Goal: Information Seeking & Learning: Learn about a topic

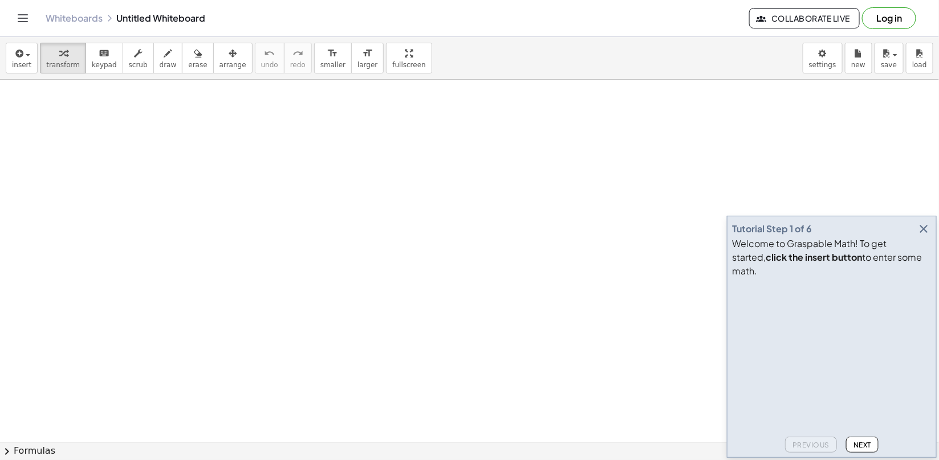
click at [925, 251] on div "Welcome to Graspable Math! To get started, click the insert button to enter som…" at bounding box center [831, 257] width 199 height 41
click at [926, 237] on button "button" at bounding box center [923, 229] width 16 height 16
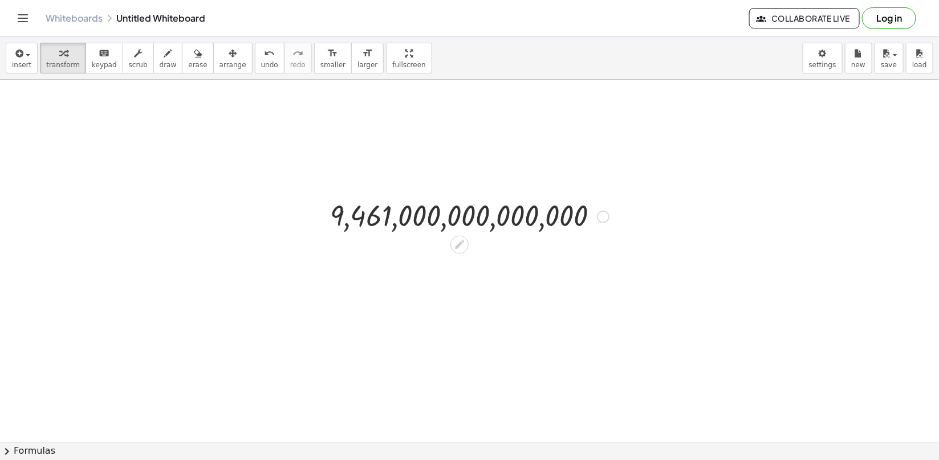
click at [458, 249] on icon at bounding box center [460, 245] width 12 height 12
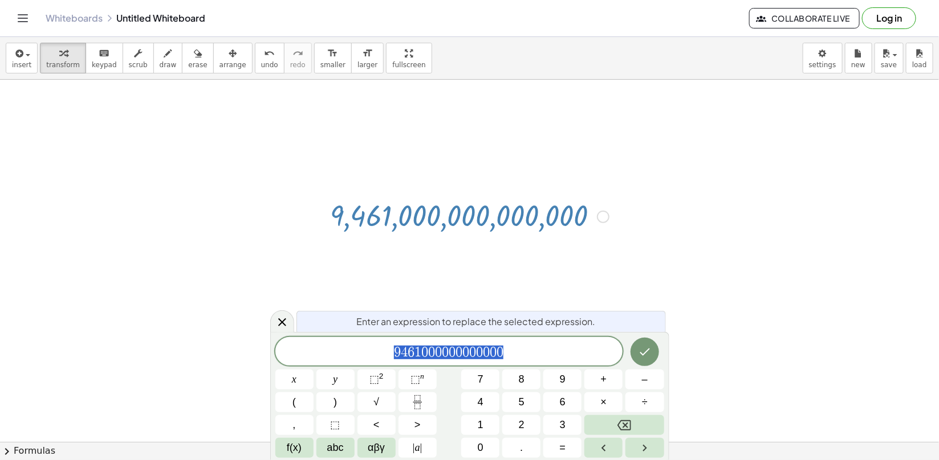
click at [517, 349] on span "9 4 6 1 0 0 0 0 0 0 0 0 0 0 0 0" at bounding box center [449, 353] width 348 height 16
click at [639, 356] on icon "Done" at bounding box center [645, 352] width 14 height 14
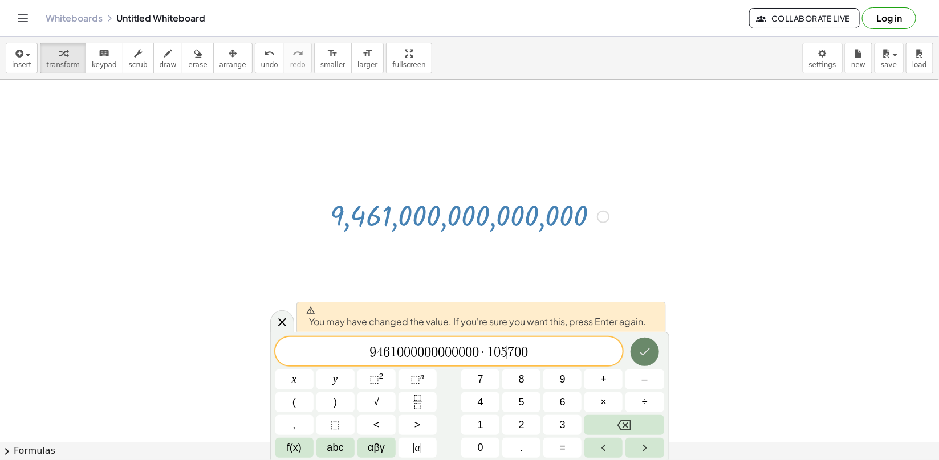
click at [639, 356] on icon "Done" at bounding box center [645, 352] width 14 height 14
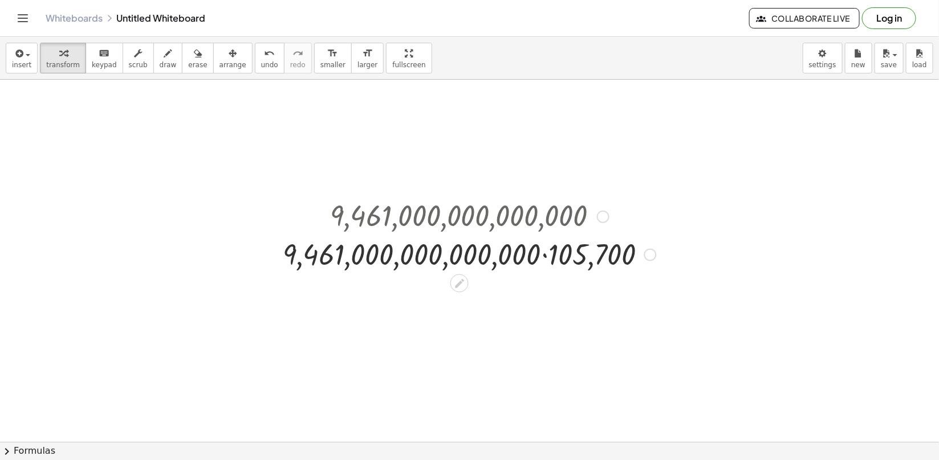
click at [544, 258] on div at bounding box center [469, 254] width 385 height 39
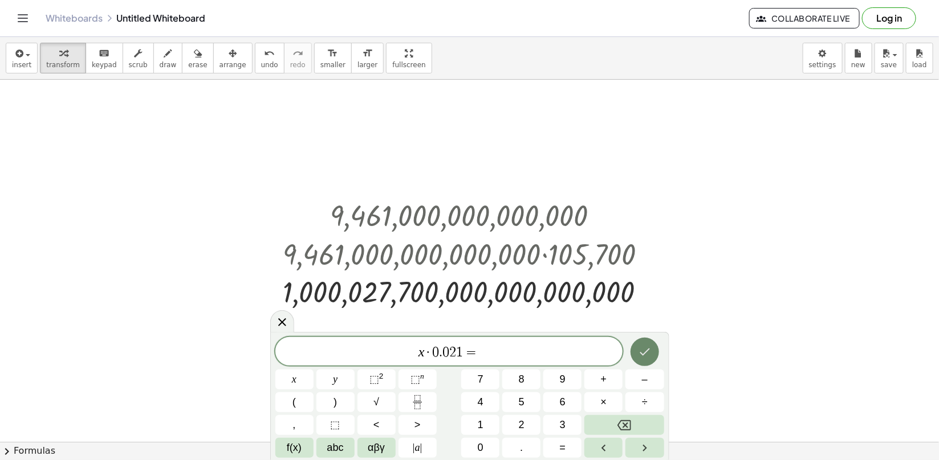
click at [638, 352] on icon "Done" at bounding box center [645, 352] width 14 height 14
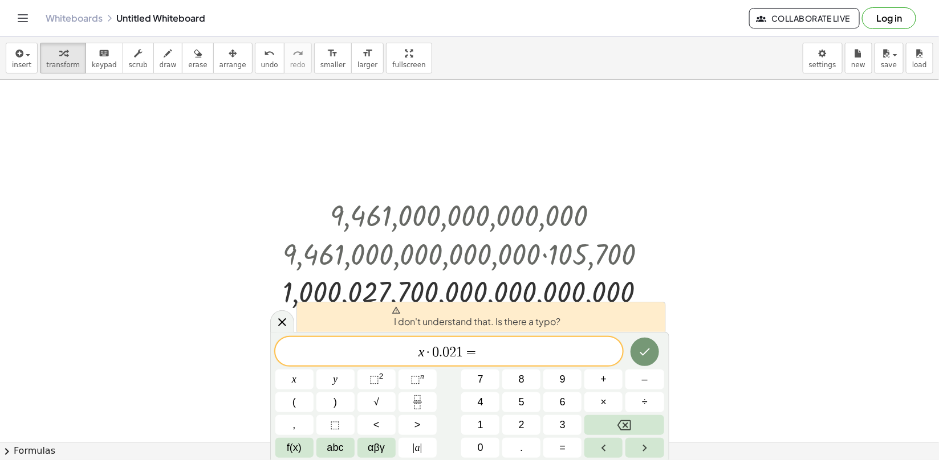
click at [580, 350] on span "x · 0 . 0 2 1 = ​" at bounding box center [449, 353] width 348 height 16
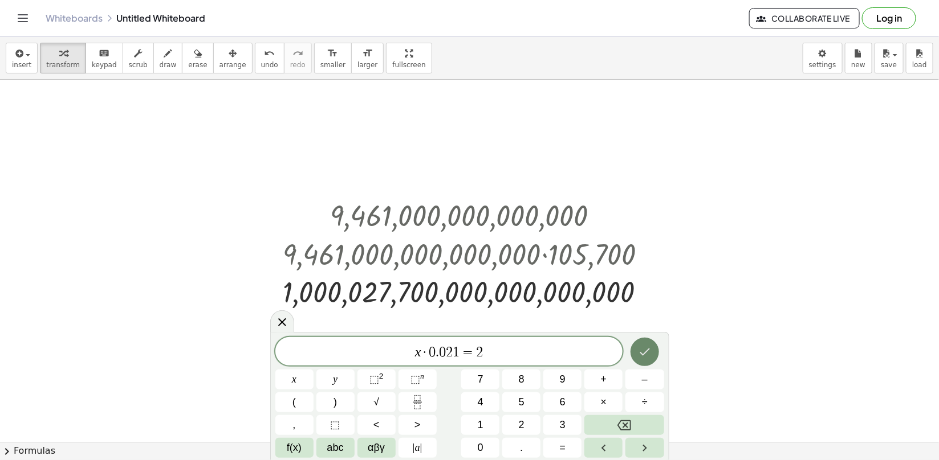
click at [650, 355] on icon "Done" at bounding box center [645, 352] width 14 height 14
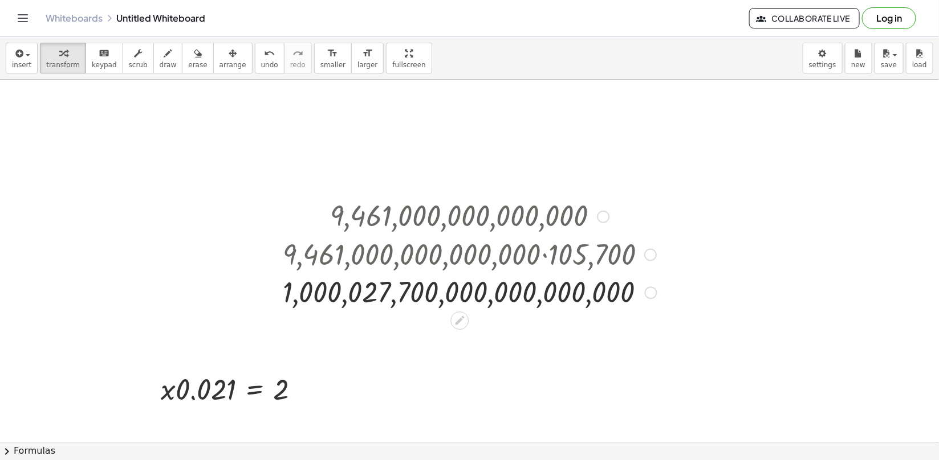
click at [650, 290] on div at bounding box center [651, 293] width 13 height 13
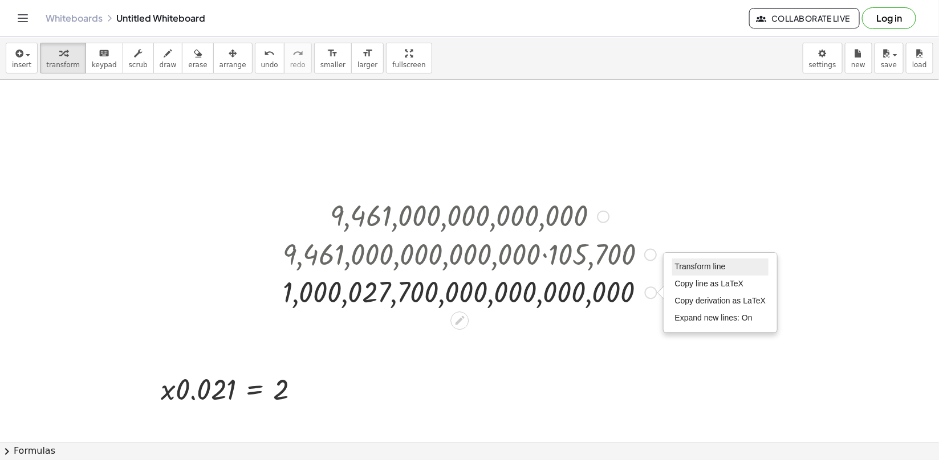
click at [691, 269] on span "Transform line" at bounding box center [700, 266] width 51 height 9
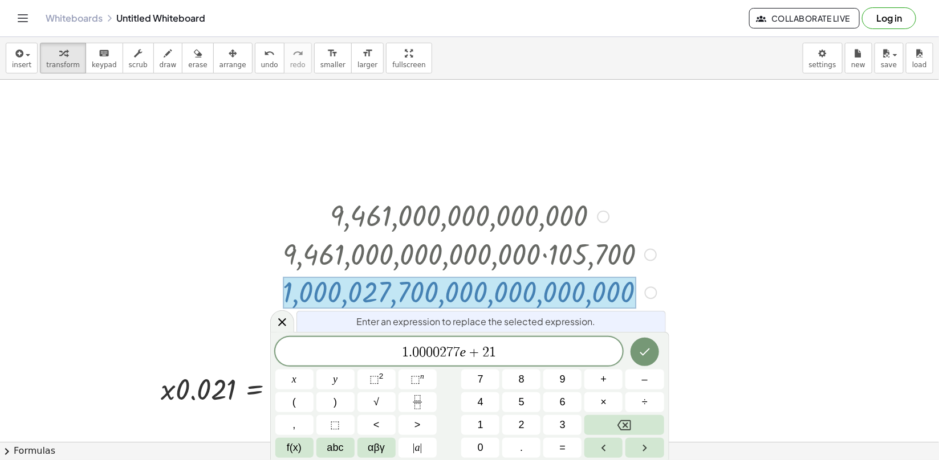
click at [469, 354] on span "+" at bounding box center [474, 353] width 17 height 14
click at [509, 348] on span "1 . 0 0 0 0 2 7 7 e ​ + 2 1" at bounding box center [449, 353] width 348 height 16
drag, startPoint x: 509, startPoint y: 348, endPoint x: 380, endPoint y: 354, distance: 129.5
click at [380, 354] on span "1 . 0 0 0 0 2 7 7 e + 2 1" at bounding box center [449, 353] width 348 height 16
click at [648, 345] on icon "Done" at bounding box center [645, 352] width 14 height 14
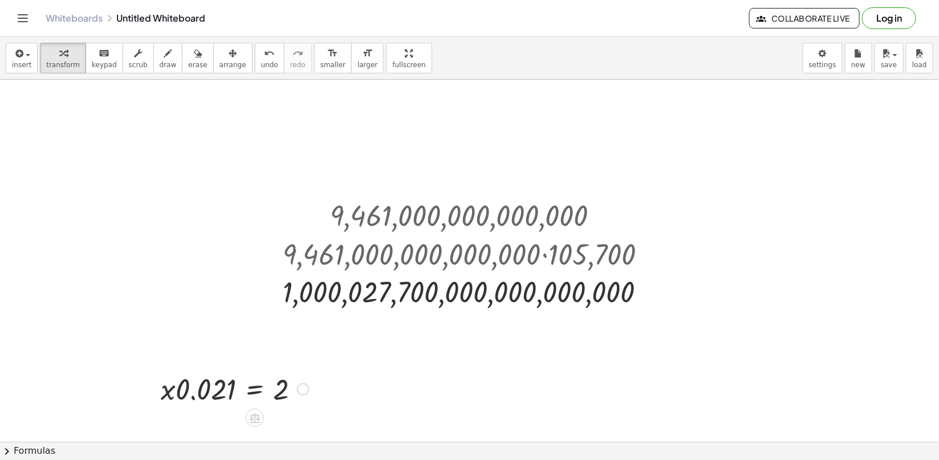
click at [304, 390] on div at bounding box center [303, 390] width 13 height 13
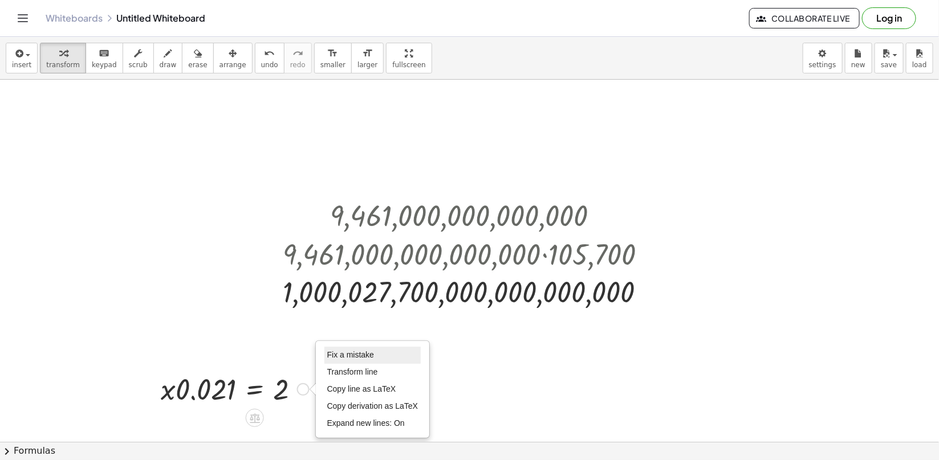
click at [370, 356] on span "Fix a mistake" at bounding box center [350, 354] width 47 height 9
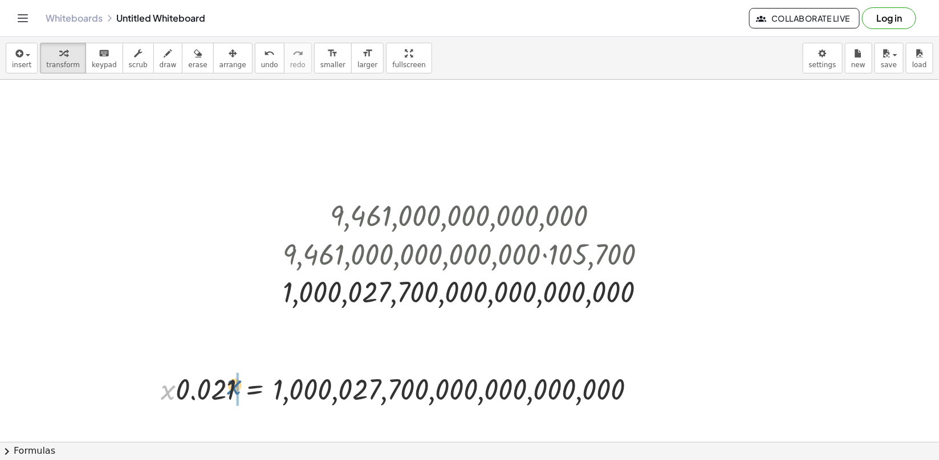
drag, startPoint x: 174, startPoint y: 397, endPoint x: 240, endPoint y: 393, distance: 66.3
click at [240, 393] on div at bounding box center [404, 388] width 498 height 39
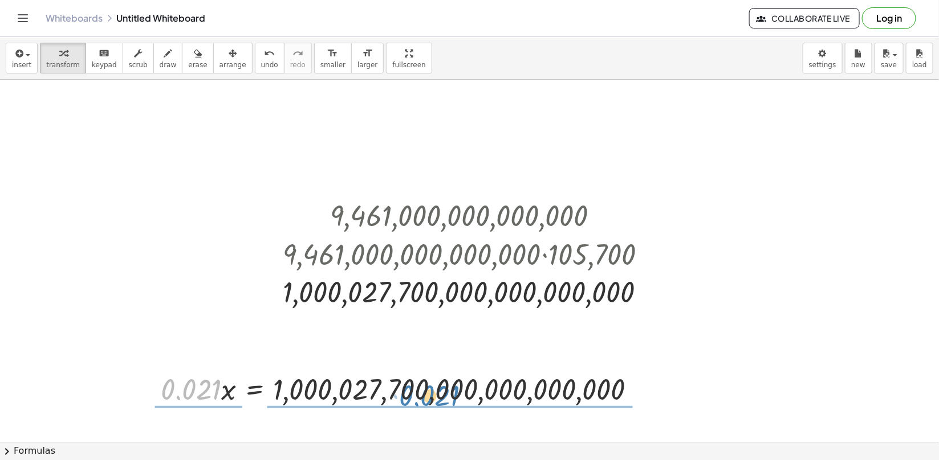
drag, startPoint x: 212, startPoint y: 393, endPoint x: 450, endPoint y: 398, distance: 238.3
click at [450, 398] on div at bounding box center [404, 388] width 498 height 39
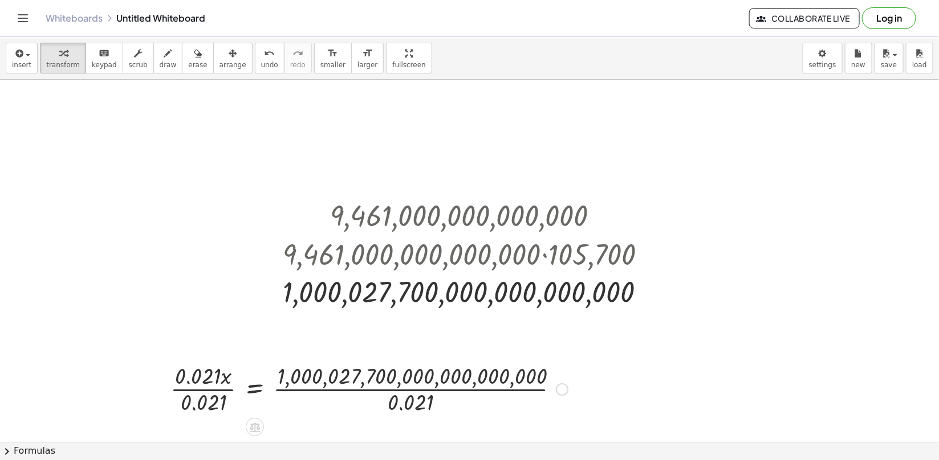
click at [410, 407] on div at bounding box center [369, 388] width 409 height 57
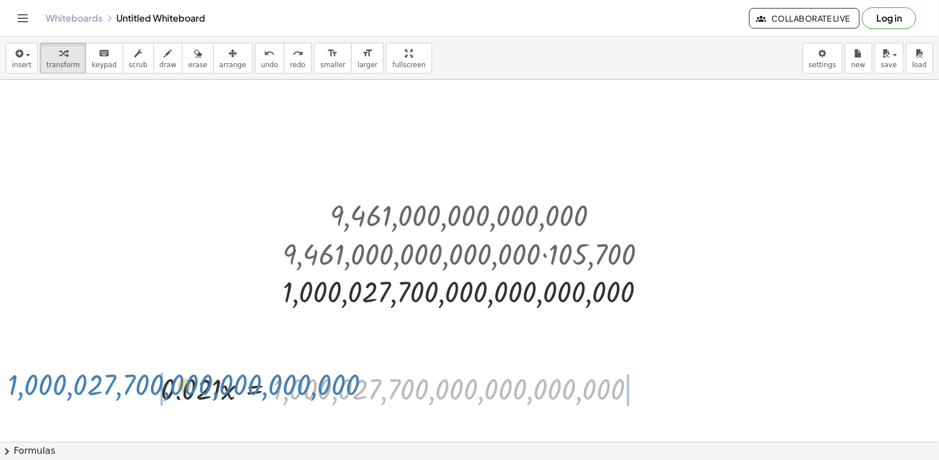
drag, startPoint x: 286, startPoint y: 396, endPoint x: 10, endPoint y: 394, distance: 275.3
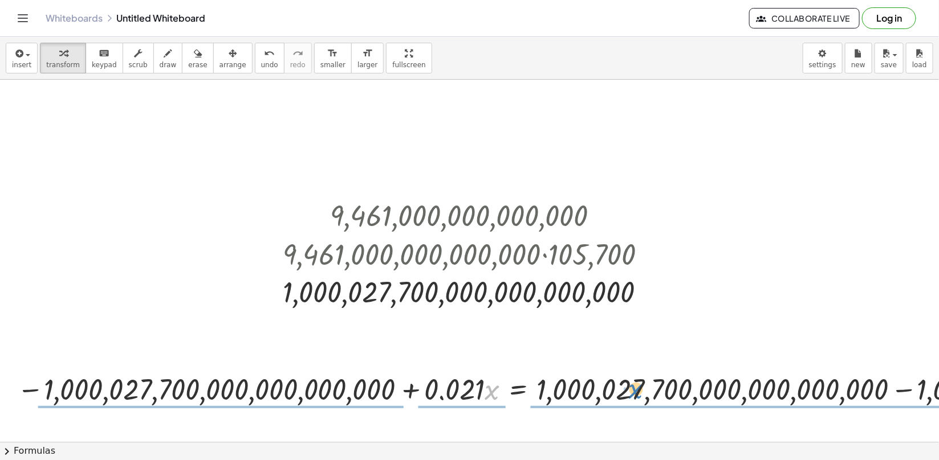
drag, startPoint x: 488, startPoint y: 393, endPoint x: 637, endPoint y: 392, distance: 148.7
click at [637, 392] on div at bounding box center [651, 388] width 1280 height 39
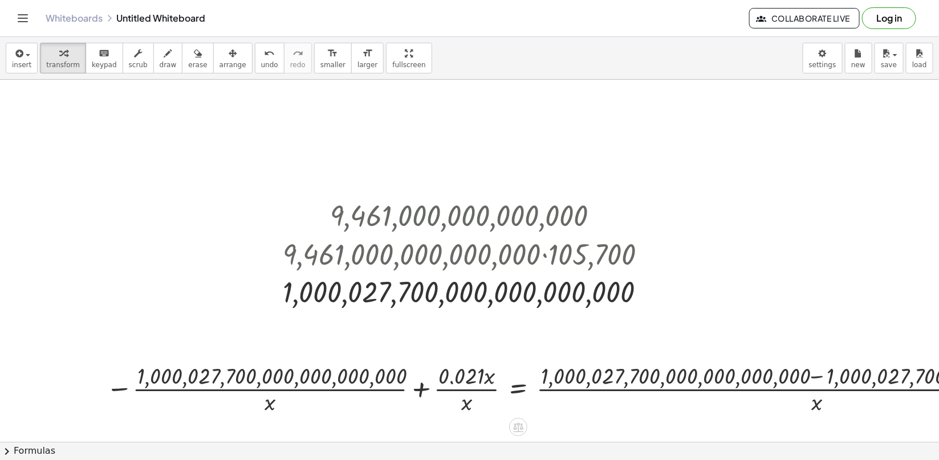
click at [735, 388] on div at bounding box center [608, 388] width 1017 height 57
click at [799, 378] on div at bounding box center [608, 388] width 1017 height 57
click at [815, 379] on div at bounding box center [608, 388] width 1017 height 57
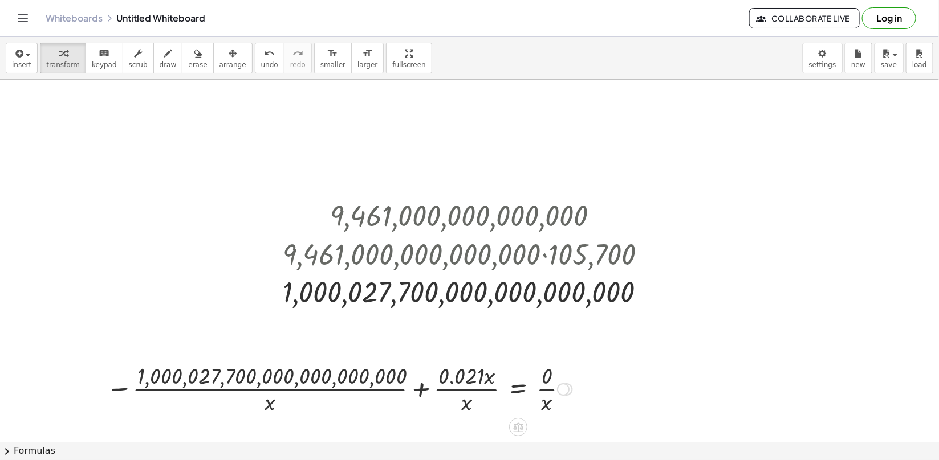
click at [545, 394] on div at bounding box center [339, 388] width 478 height 57
click at [418, 395] on div at bounding box center [335, 388] width 471 height 57
click at [369, 378] on div at bounding box center [350, 388] width 454 height 57
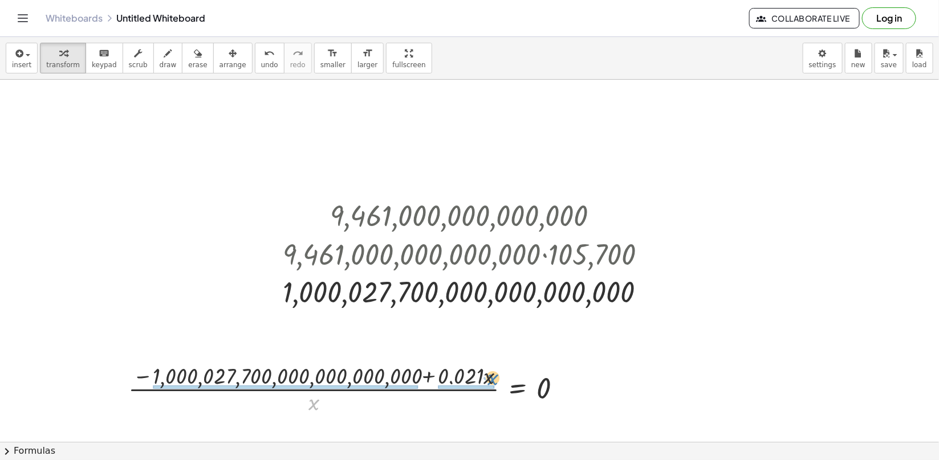
drag, startPoint x: 308, startPoint y: 410, endPoint x: 486, endPoint y: 385, distance: 179.6
click at [486, 385] on div at bounding box center [350, 388] width 454 height 57
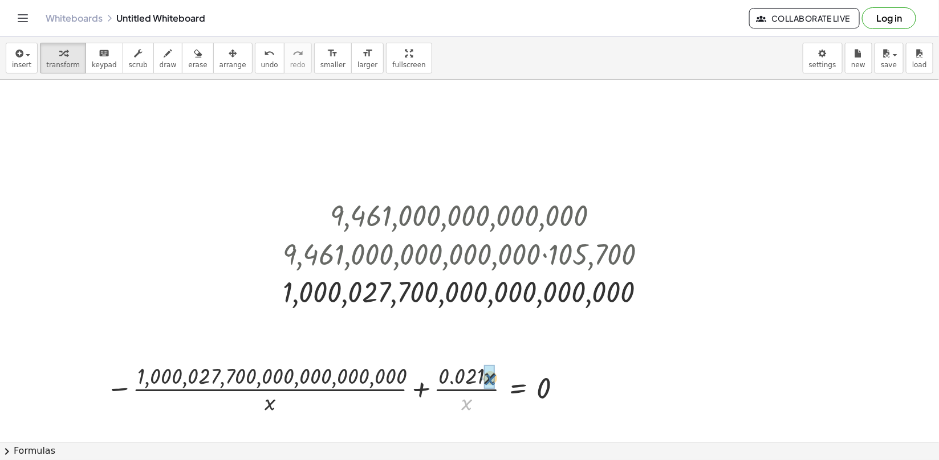
drag, startPoint x: 468, startPoint y: 409, endPoint x: 492, endPoint y: 383, distance: 35.1
drag, startPoint x: 446, startPoint y: 393, endPoint x: 341, endPoint y: 384, distance: 105.3
click at [341, 384] on div at bounding box center [338, 388] width 466 height 57
drag, startPoint x: 281, startPoint y: 402, endPoint x: 567, endPoint y: 362, distance: 288.9
click at [567, 362] on div at bounding box center [338, 388] width 466 height 57
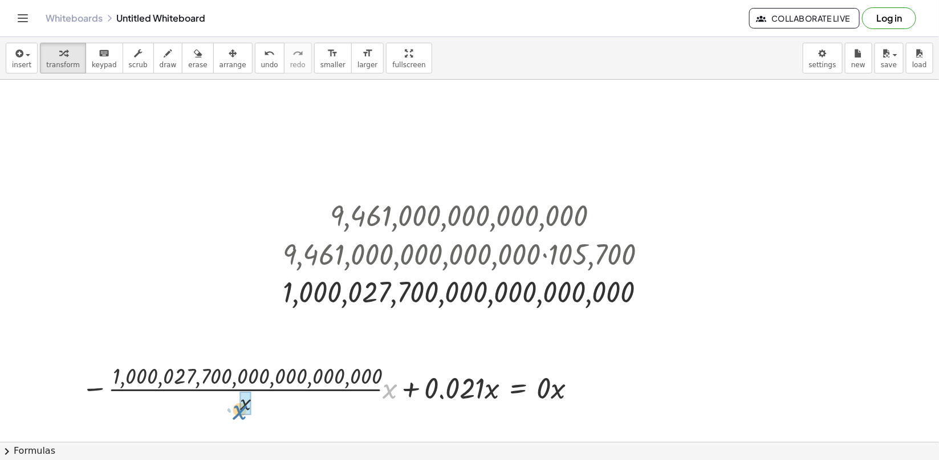
drag, startPoint x: 393, startPoint y: 396, endPoint x: 241, endPoint y: 416, distance: 153.0
click at [241, 416] on div at bounding box center [331, 388] width 510 height 57
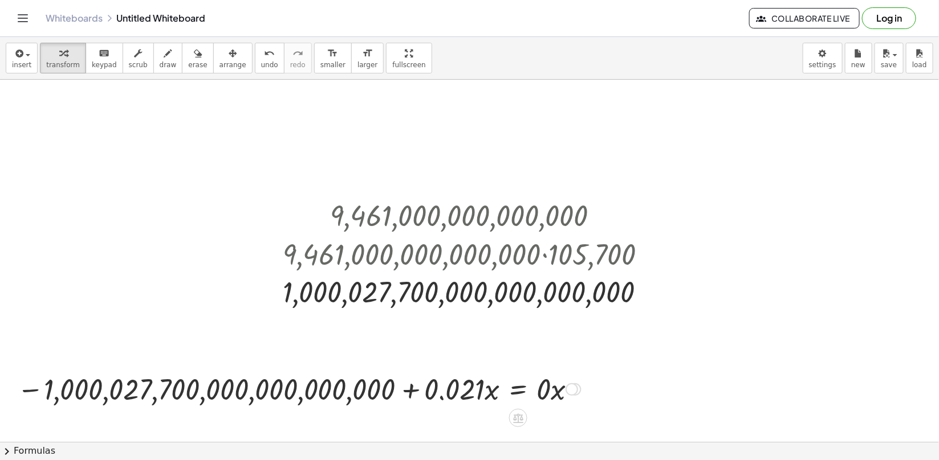
click at [420, 397] on div at bounding box center [298, 388] width 575 height 39
click at [602, 219] on div at bounding box center [603, 217] width 13 height 13
click at [596, 274] on div at bounding box center [469, 293] width 385 height 38
click at [648, 295] on div at bounding box center [651, 293] width 13 height 13
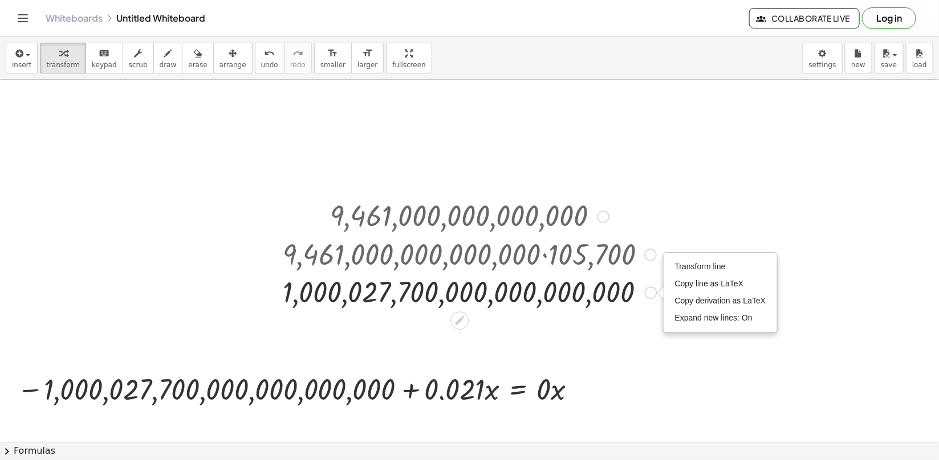
click at [672, 255] on div "Transform line Copy line as LaTeX Copy derivation as LaTeX Expand new lines: On" at bounding box center [720, 293] width 113 height 79
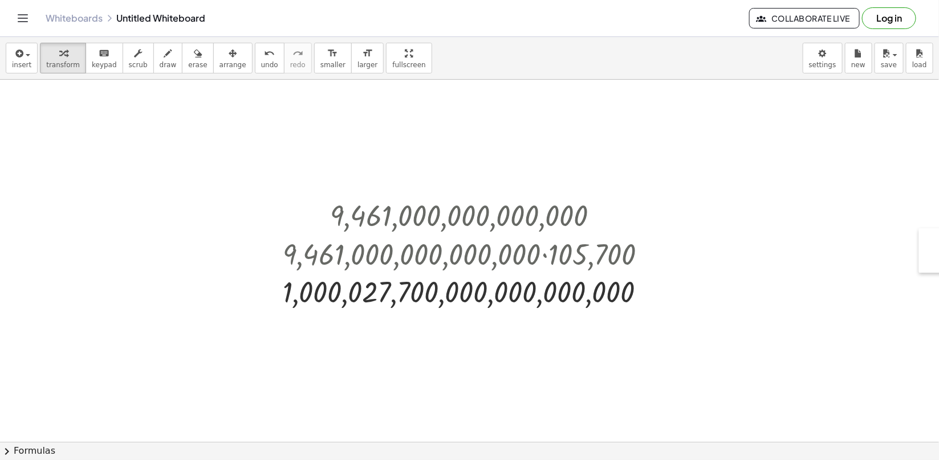
drag, startPoint x: 9, startPoint y: 369, endPoint x: 928, endPoint y: 231, distance: 928.9
click at [928, 231] on div at bounding box center [927, 251] width 17 height 44
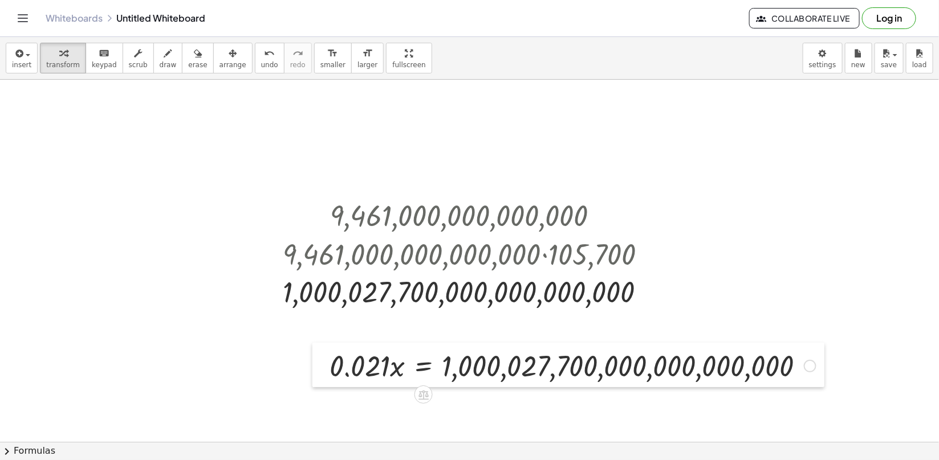
drag, startPoint x: 566, startPoint y: 377, endPoint x: 281, endPoint y: 352, distance: 286.0
click at [312, 352] on div at bounding box center [320, 365] width 17 height 44
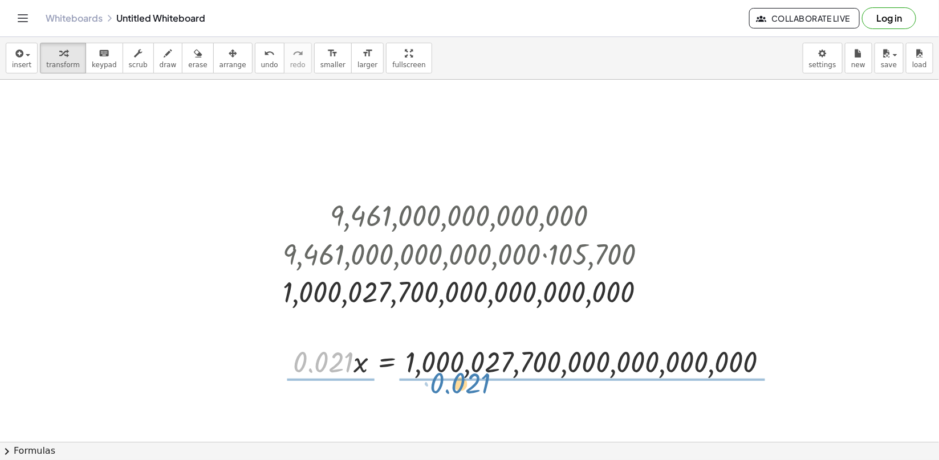
drag, startPoint x: 323, startPoint y: 365, endPoint x: 460, endPoint y: 386, distance: 139.0
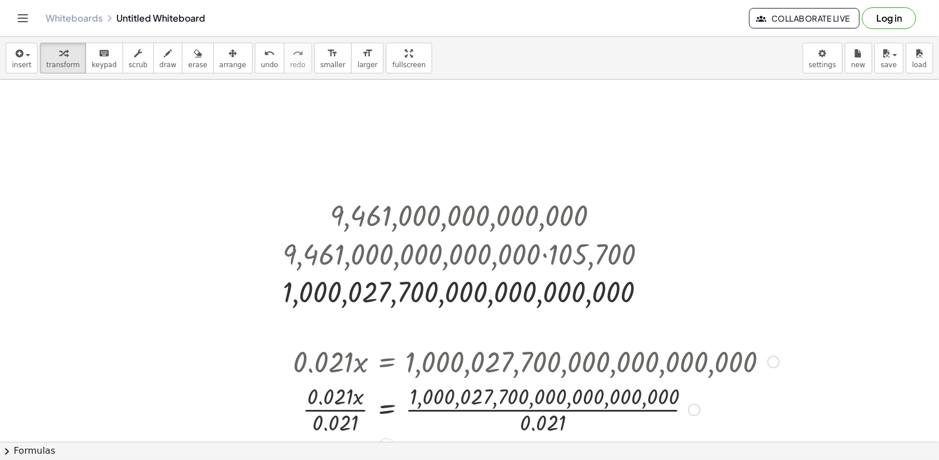
click at [533, 411] on div at bounding box center [536, 409] width 498 height 57
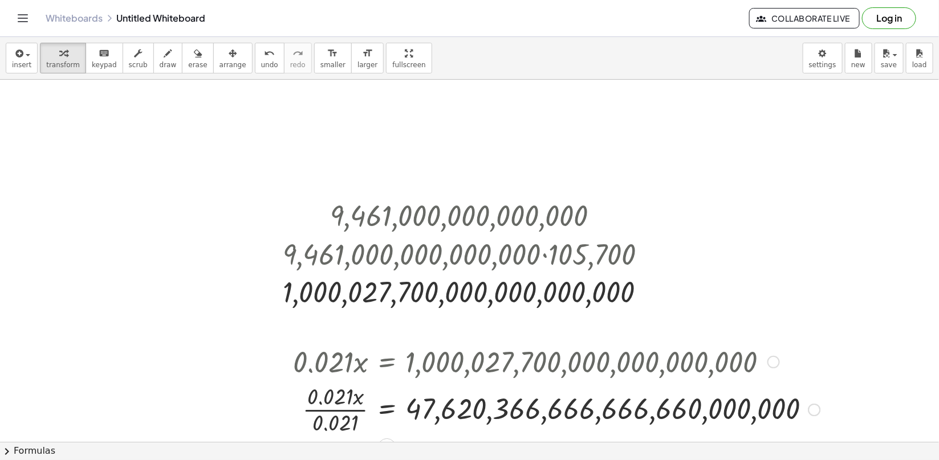
click at [329, 418] on div at bounding box center [556, 409] width 538 height 57
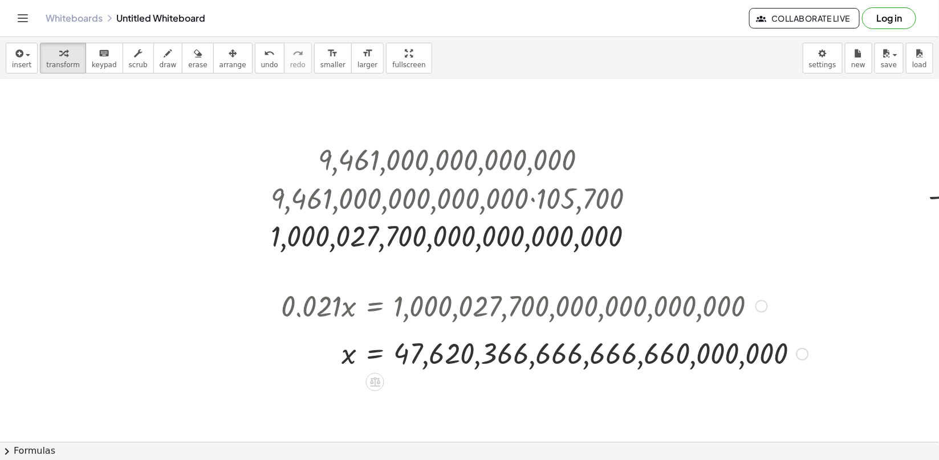
scroll to position [58, 12]
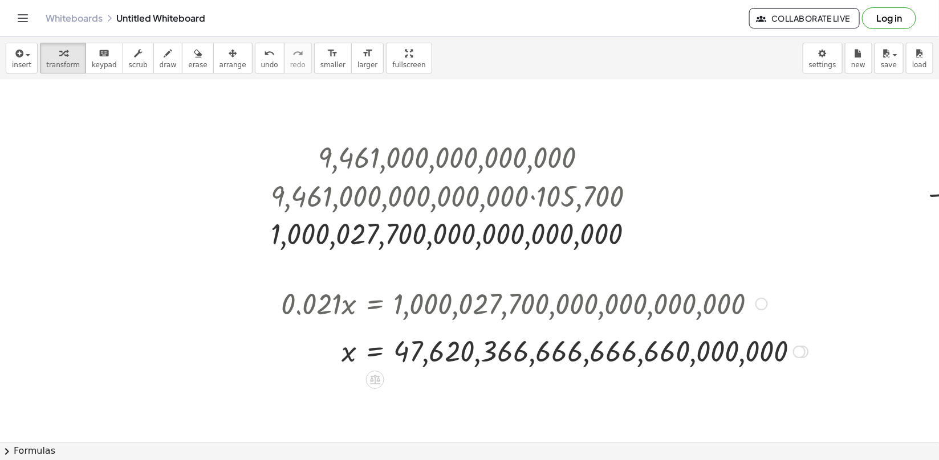
click at [794, 352] on div at bounding box center [799, 352] width 13 height 13
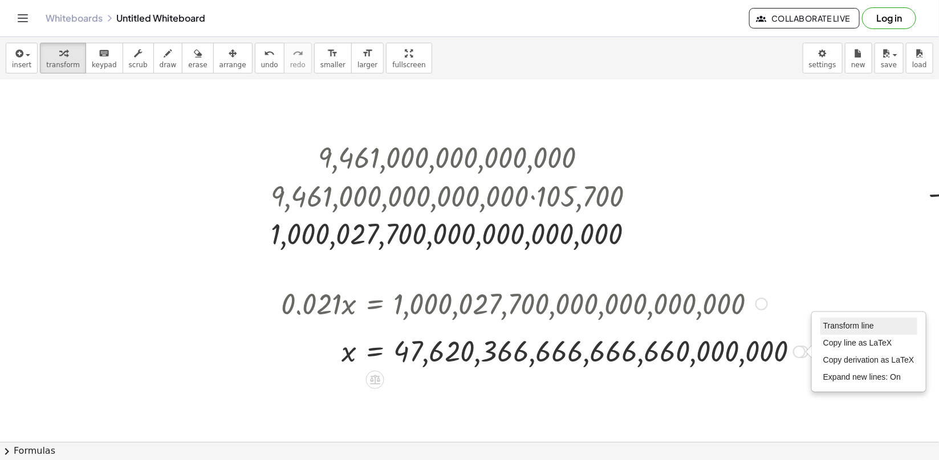
click at [821, 331] on li "Transform line" at bounding box center [868, 326] width 97 height 17
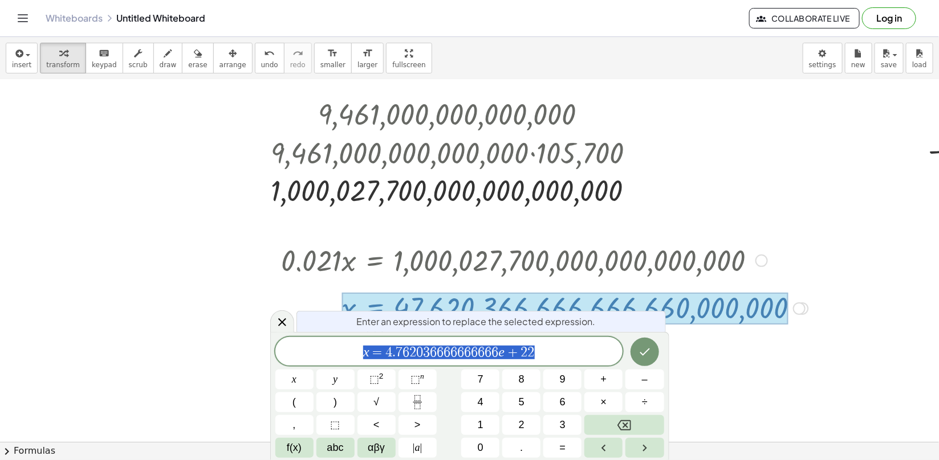
scroll to position [127, 12]
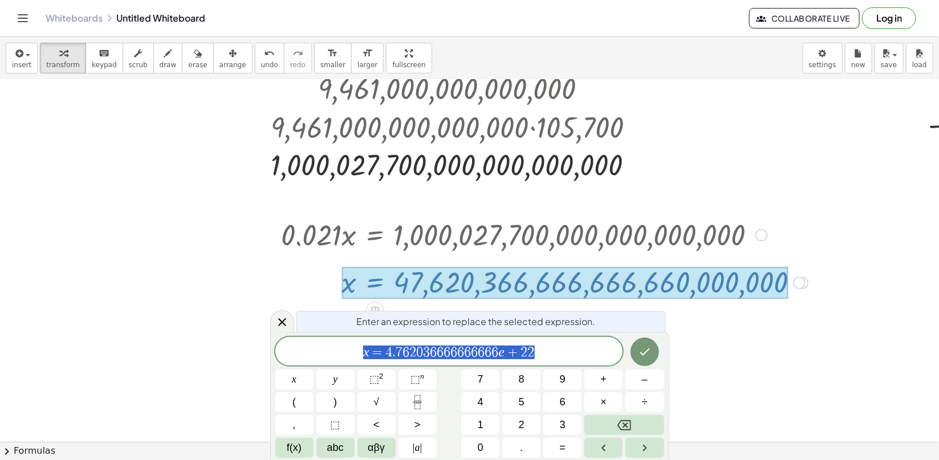
click at [572, 354] on span "x = 4 . 7 6 2 0 3 6 6 6 6 6 6 6 6 6 6 e + 2 2" at bounding box center [449, 353] width 348 height 16
click at [817, 399] on div at bounding box center [743, 352] width 1511 height 799
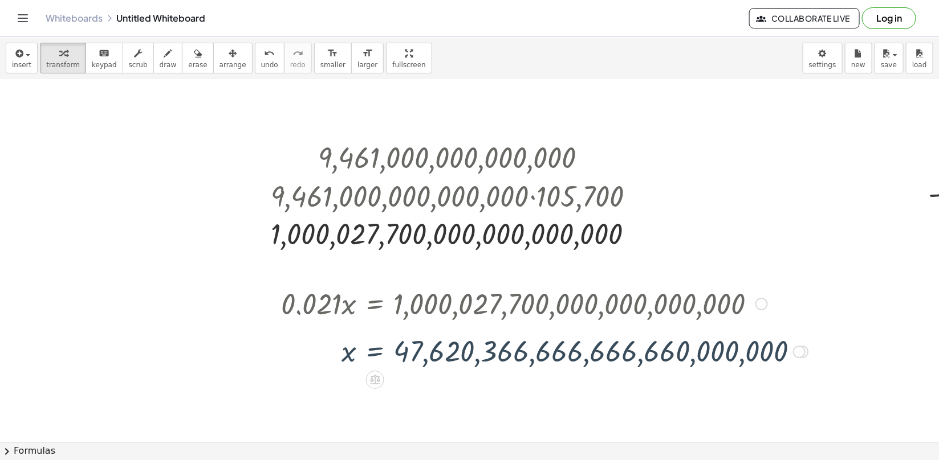
scroll to position [58, 12]
click at [501, 406] on div at bounding box center [743, 421] width 1511 height 799
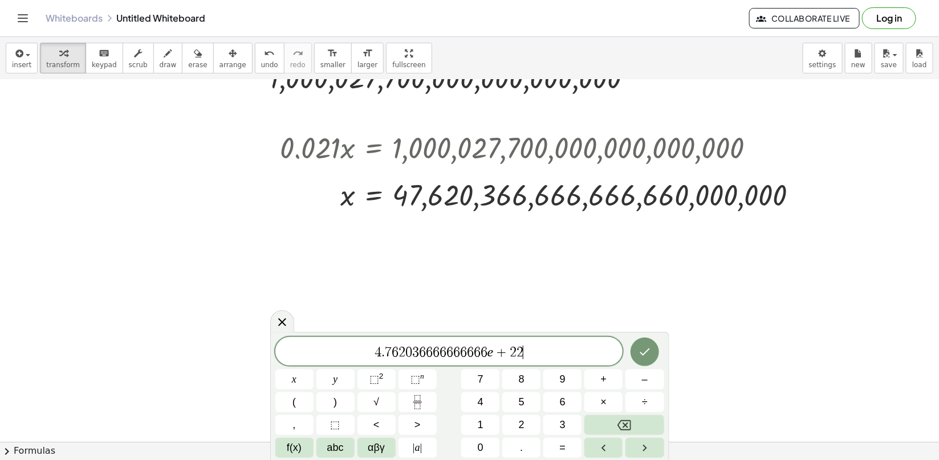
scroll to position [212, 13]
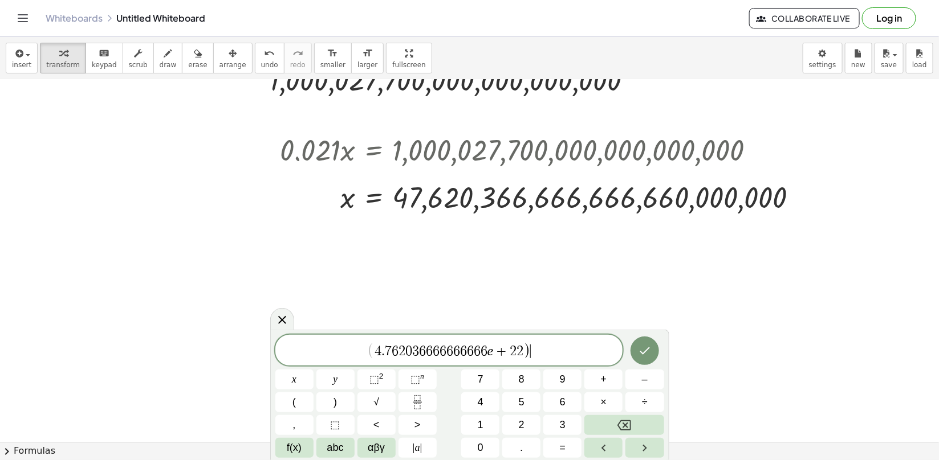
click at [364, 345] on span "( 4 . 7 6 2 0 3 6 6 6 6 6 6 6 6 6 6 e + 2 2 ) ​" at bounding box center [449, 351] width 348 height 19
click at [574, 350] on span "( ​ 4 . 7 6 2 0 3 6 6 6 6 6 6 6 6 6 6 e + 2 2 )" at bounding box center [449, 351] width 348 height 19
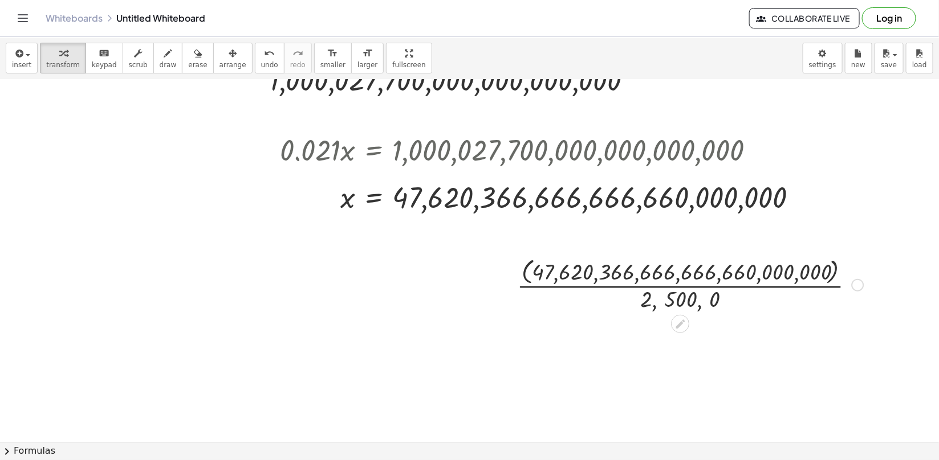
click at [646, 283] on div at bounding box center [690, 284] width 358 height 59
click at [658, 290] on div at bounding box center [690, 284] width 358 height 59
click at [855, 285] on div at bounding box center [857, 285] width 13 height 13
click at [894, 252] on span "Fix a mistake" at bounding box center [905, 250] width 47 height 9
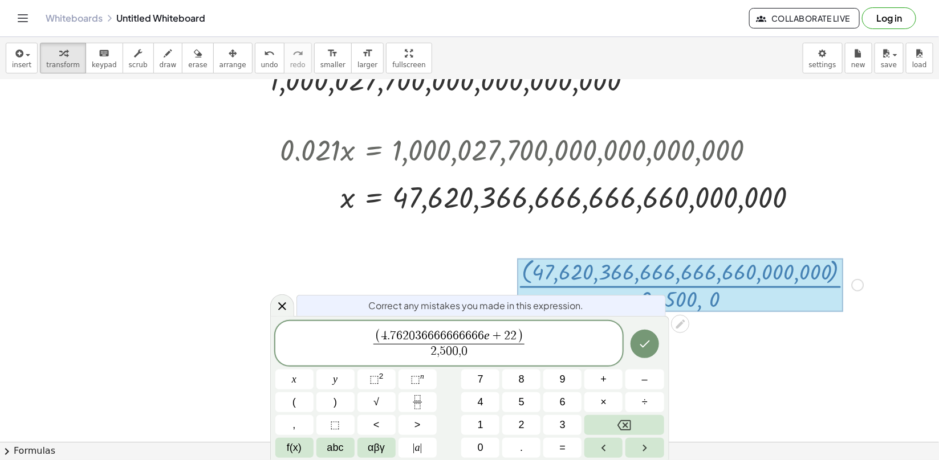
click at [521, 355] on span "2 , 5 0 0 , 0" at bounding box center [448, 351] width 151 height 15
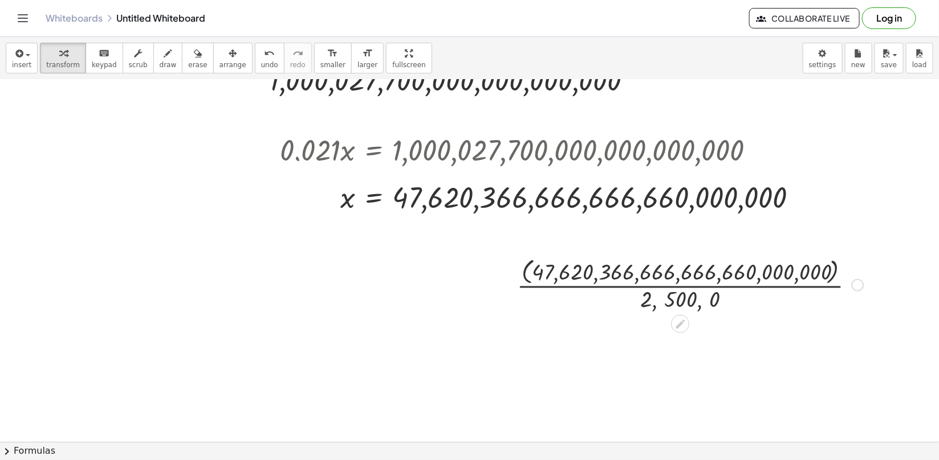
click at [850, 285] on div at bounding box center [690, 284] width 358 height 59
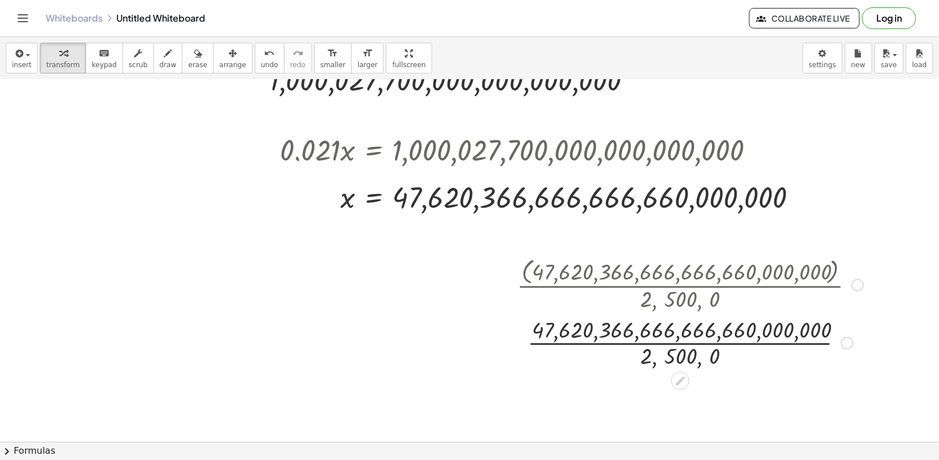
click at [855, 289] on div at bounding box center [857, 285] width 13 height 13
click at [883, 268] on span "Go back to this line" at bounding box center [916, 267] width 68 height 9
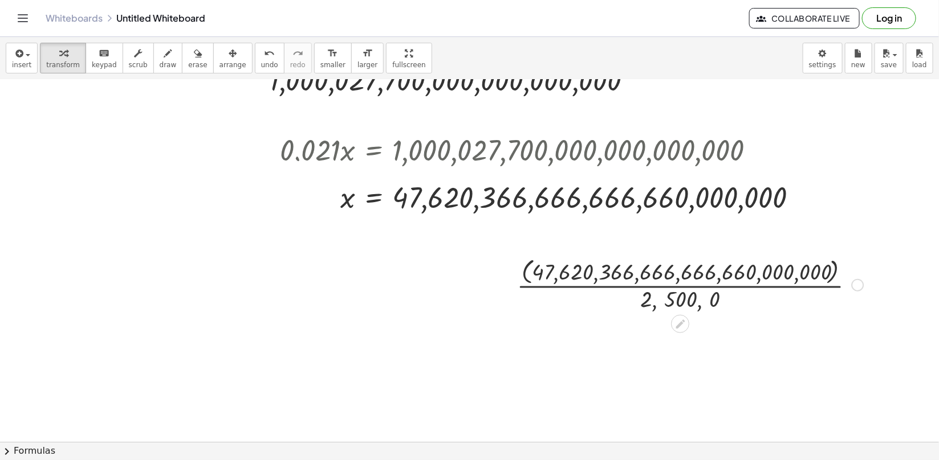
click at [854, 288] on div "Go back to this line Copy line as LaTeX Copy derivation as LaTeX" at bounding box center [857, 285] width 13 height 13
click at [916, 251] on span "Fix a mistake" at bounding box center [905, 250] width 47 height 9
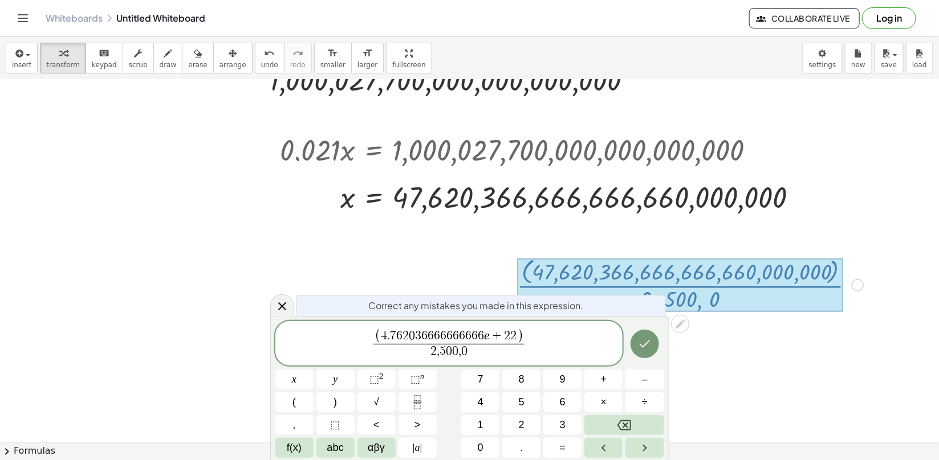
click at [503, 352] on span "2 , 5 0 0 , 0" at bounding box center [448, 351] width 151 height 15
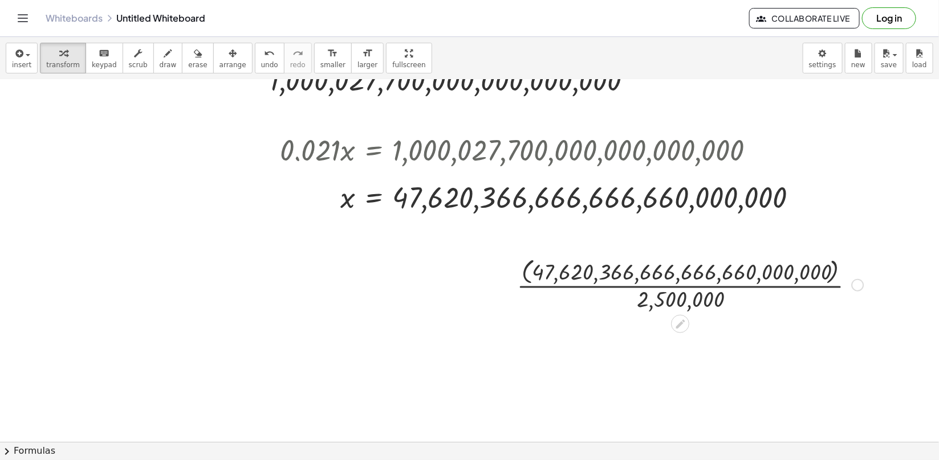
click at [678, 306] on div at bounding box center [690, 284] width 358 height 59
click at [672, 294] on div at bounding box center [690, 284] width 358 height 59
click at [670, 289] on div at bounding box center [690, 284] width 358 height 59
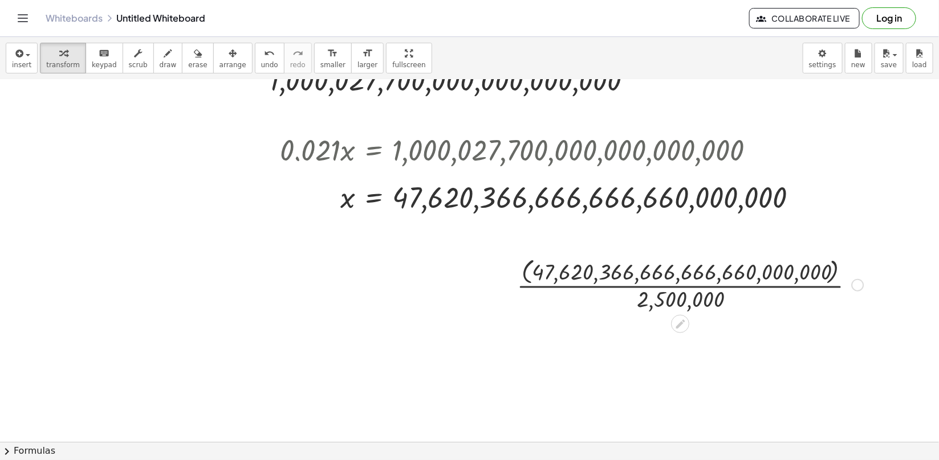
click at [671, 293] on div at bounding box center [690, 284] width 358 height 59
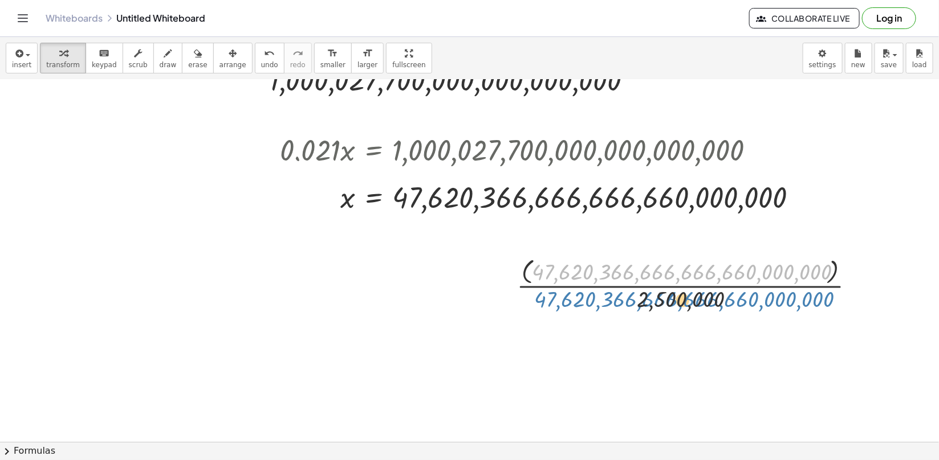
drag, startPoint x: 664, startPoint y: 278, endPoint x: 666, endPoint y: 304, distance: 26.2
click at [666, 304] on div at bounding box center [690, 284] width 358 height 59
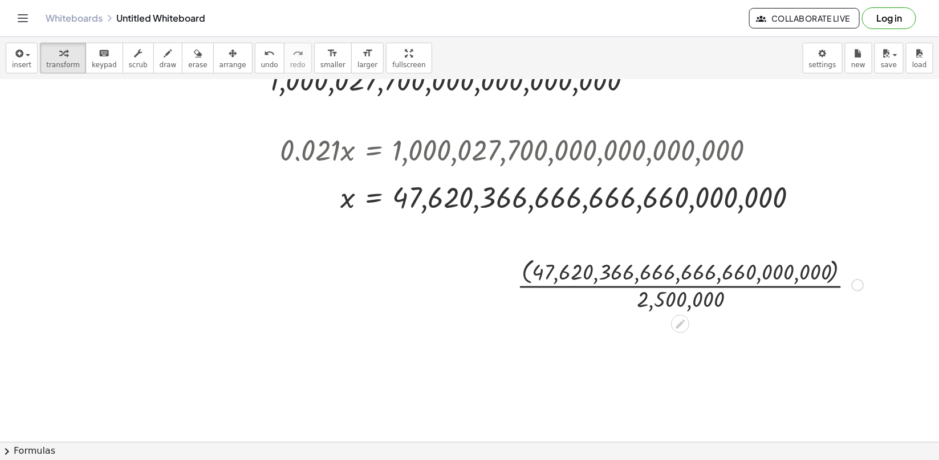
click at [858, 285] on div "Fix a mistake Transform line Copy line as LaTeX Copy derivation as LaTeX Expand…" at bounding box center [857, 285] width 13 height 13
click at [898, 254] on span "Fix a mistake" at bounding box center [905, 250] width 47 height 9
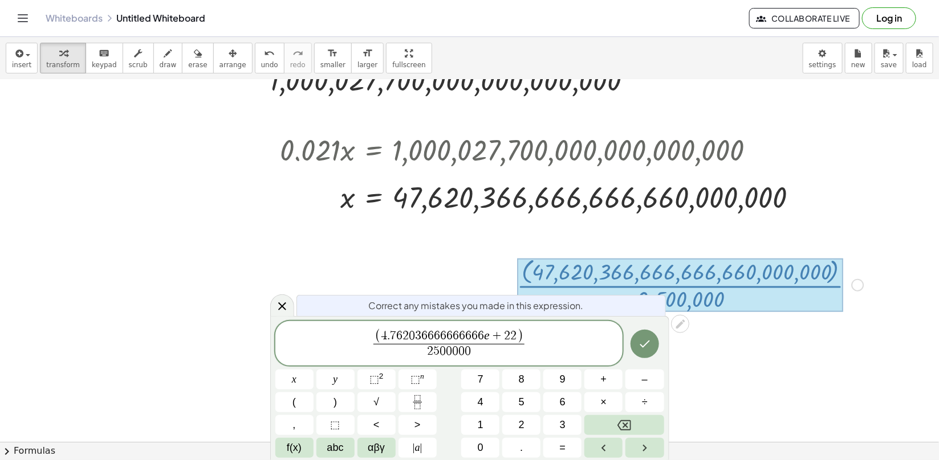
click at [527, 331] on span "( 4 . 7 6 2 0 3 6 6 6 6 6 6 6 6 6 6 e + 2 2 ) 2 5 0 0 0 0 0 ​ ​" at bounding box center [449, 344] width 348 height 32
click at [645, 337] on icon "Done" at bounding box center [645, 344] width 14 height 14
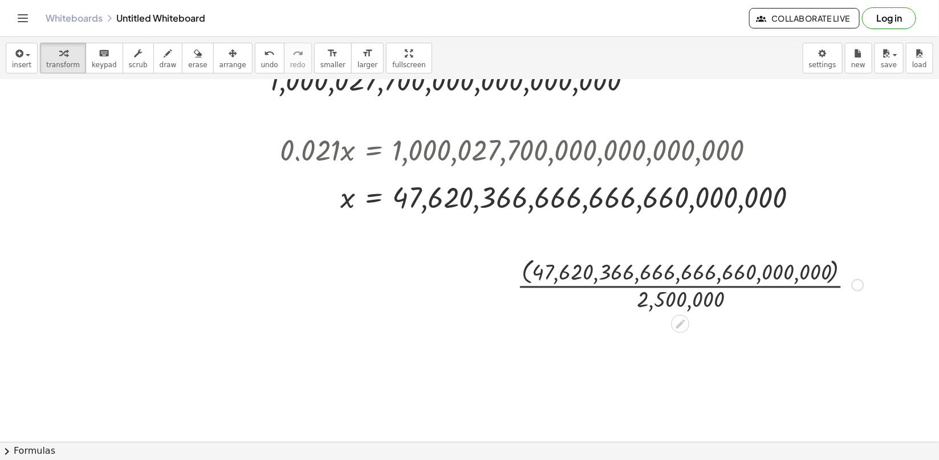
click at [645, 303] on div at bounding box center [690, 284] width 358 height 59
click at [631, 288] on div at bounding box center [690, 284] width 358 height 59
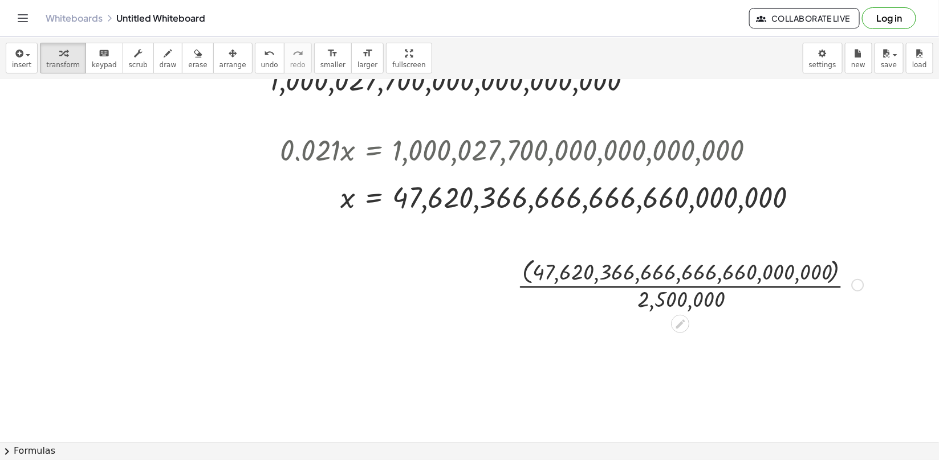
click at [631, 288] on div at bounding box center [690, 284] width 358 height 59
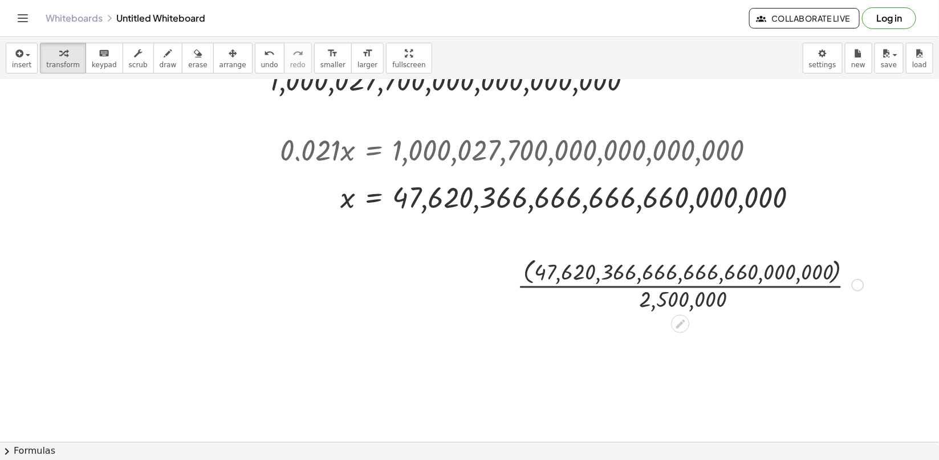
click at [631, 288] on div at bounding box center [690, 284] width 358 height 59
click at [528, 276] on div at bounding box center [690, 284] width 358 height 59
click at [528, 276] on div at bounding box center [690, 284] width 336 height 57
click at [528, 276] on div at bounding box center [690, 284] width 358 height 57
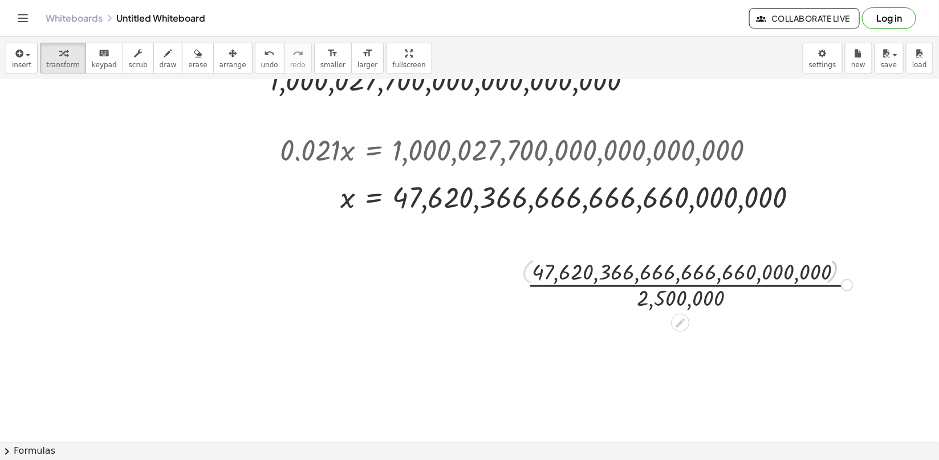
click at [528, 276] on div at bounding box center [690, 284] width 358 height 57
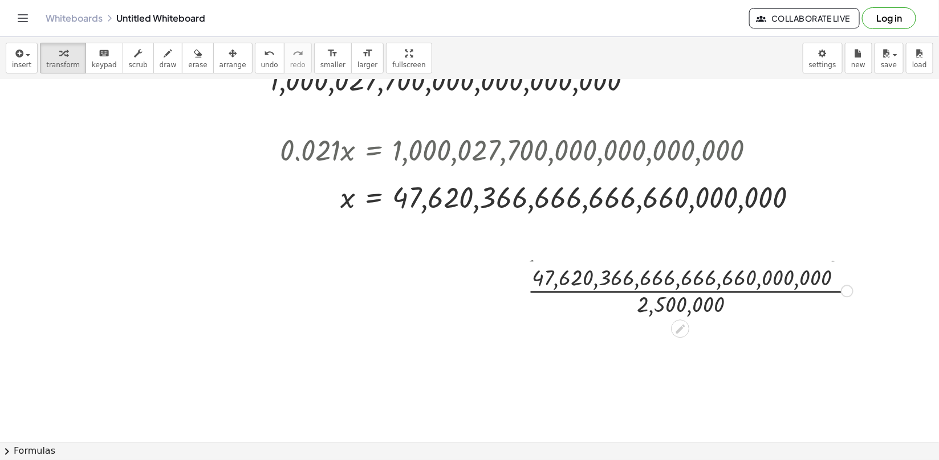
click at [528, 276] on div at bounding box center [690, 284] width 358 height 59
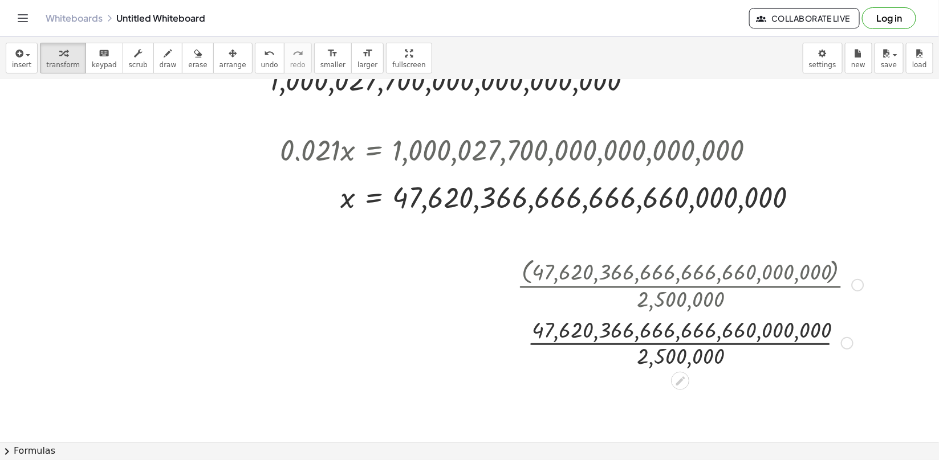
click at [676, 338] on div at bounding box center [690, 342] width 358 height 57
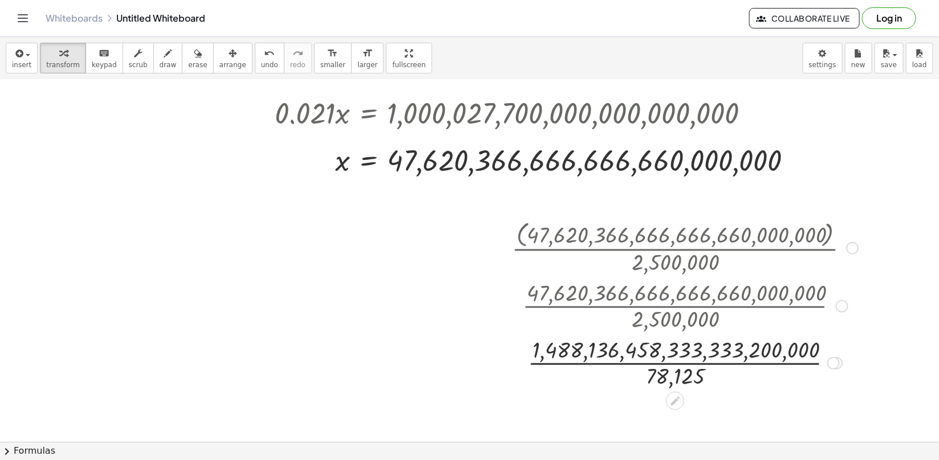
scroll to position [274, 23]
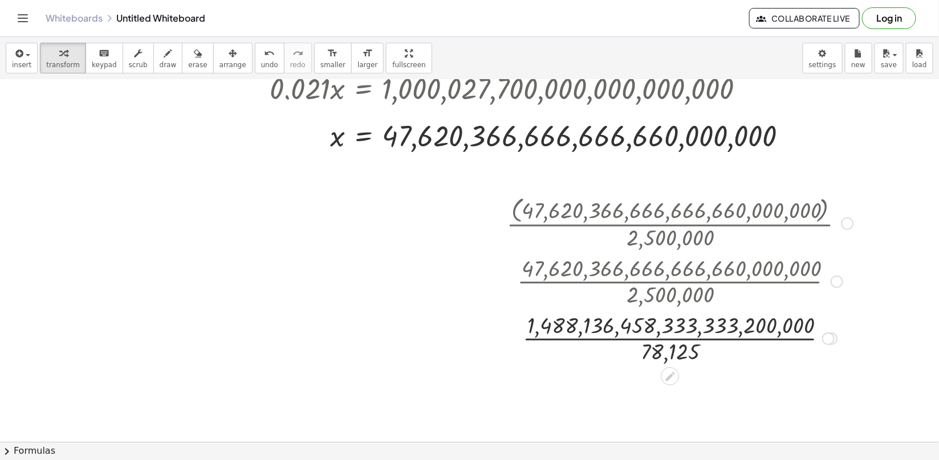
click at [669, 342] on div at bounding box center [680, 337] width 358 height 57
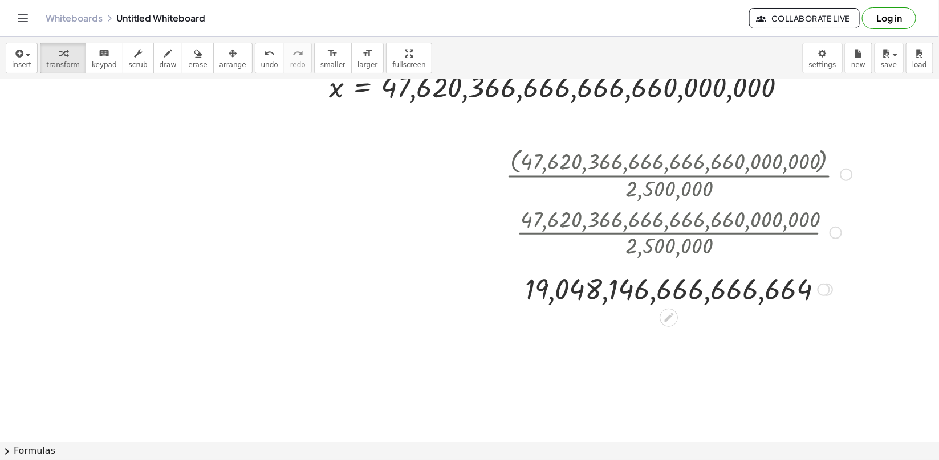
scroll to position [329, 27]
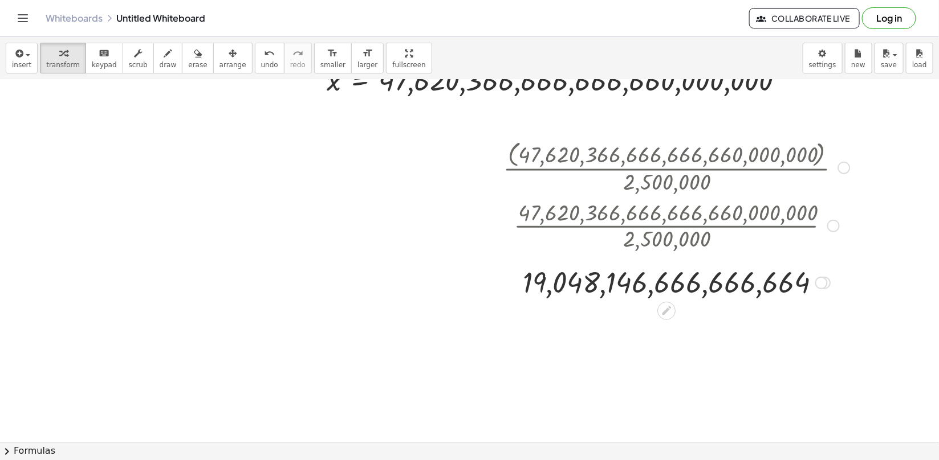
click at [841, 169] on div at bounding box center [844, 168] width 13 height 13
click at [890, 151] on span "Go back to this line" at bounding box center [902, 150] width 68 height 9
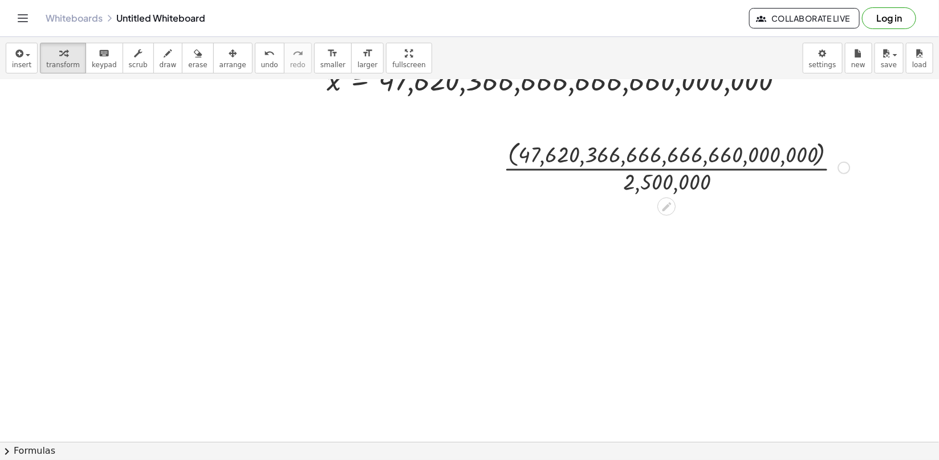
click at [846, 166] on div "Go back to this line Copy line as LaTeX Copy derivation as LaTeX" at bounding box center [844, 168] width 13 height 13
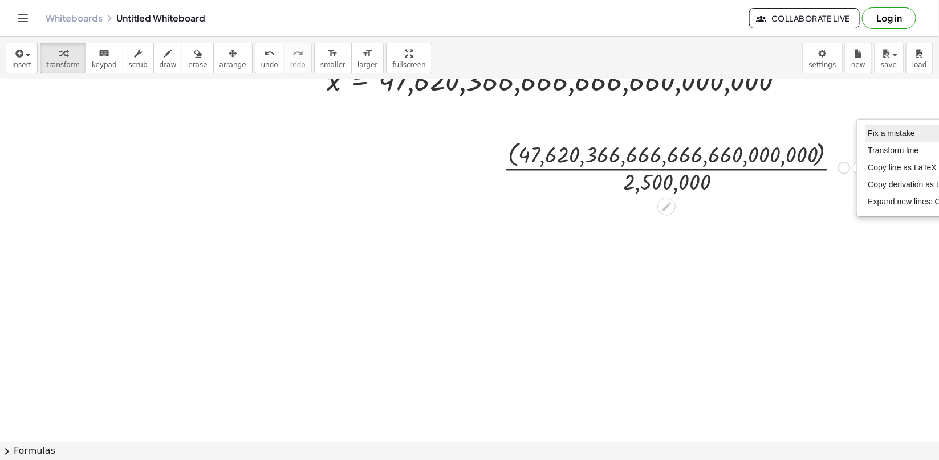
click at [881, 135] on span "Fix a mistake" at bounding box center [891, 133] width 47 height 9
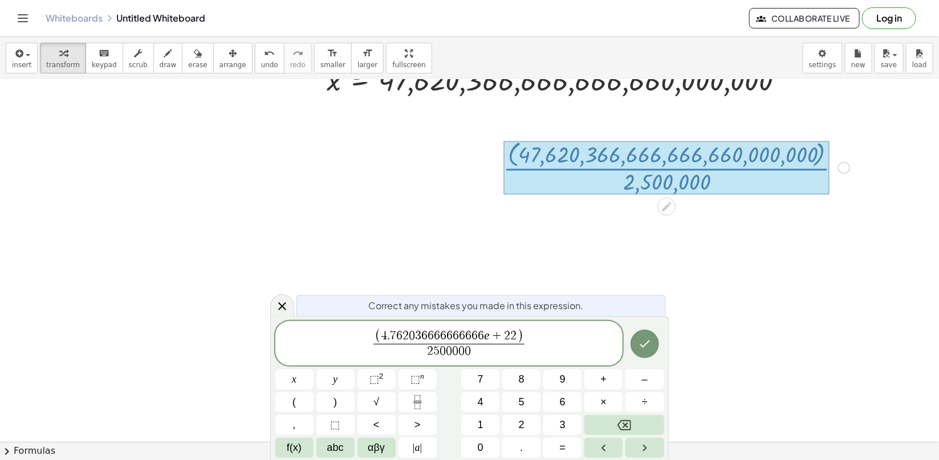
click at [475, 356] on span "2 5 0 0 0 0 0" at bounding box center [448, 351] width 151 height 15
drag, startPoint x: 480, startPoint y: 352, endPoint x: 387, endPoint y: 356, distance: 93.5
click at [387, 356] on span "2 5 0 0 0 0 0" at bounding box center [448, 351] width 151 height 15
click at [531, 349] on span "( 4 . 7 6 2 0 3 6 6 6 6 6 6 6 6 6 6 e + 2 2 ) ​ ​" at bounding box center [449, 344] width 348 height 32
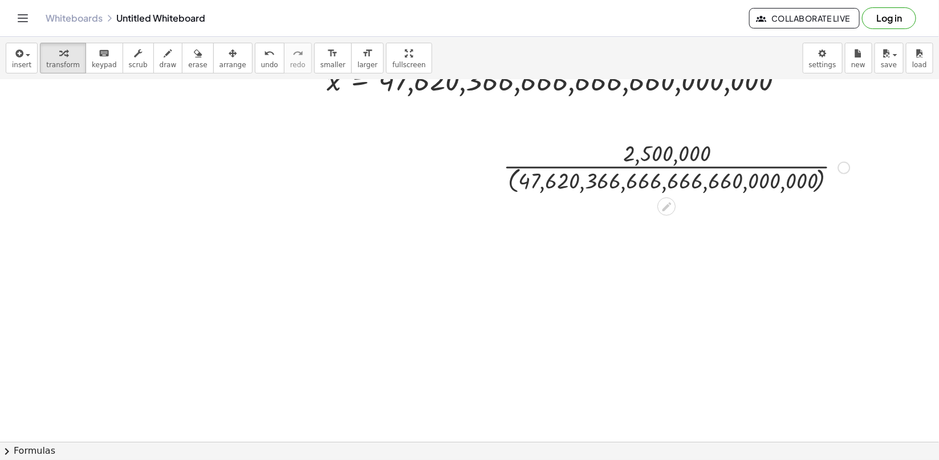
click at [515, 182] on div at bounding box center [677, 166] width 358 height 59
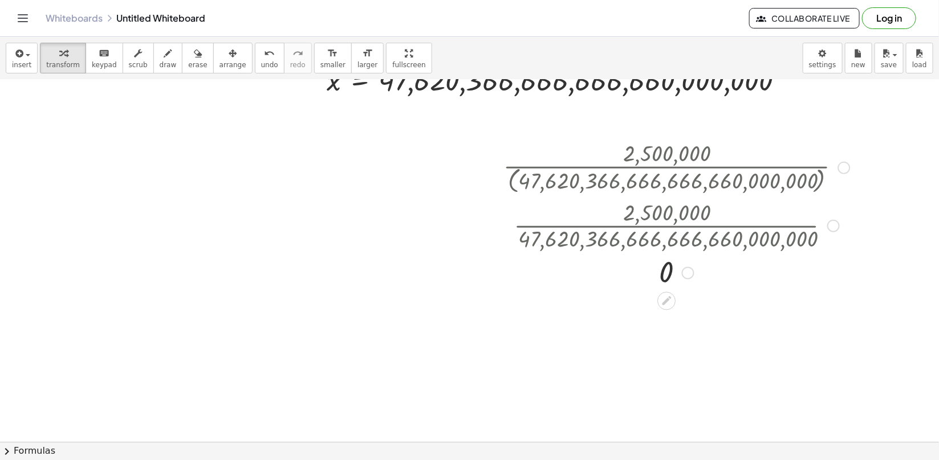
click at [664, 225] on div at bounding box center [677, 225] width 358 height 57
click at [664, 226] on div at bounding box center [677, 225] width 358 height 57
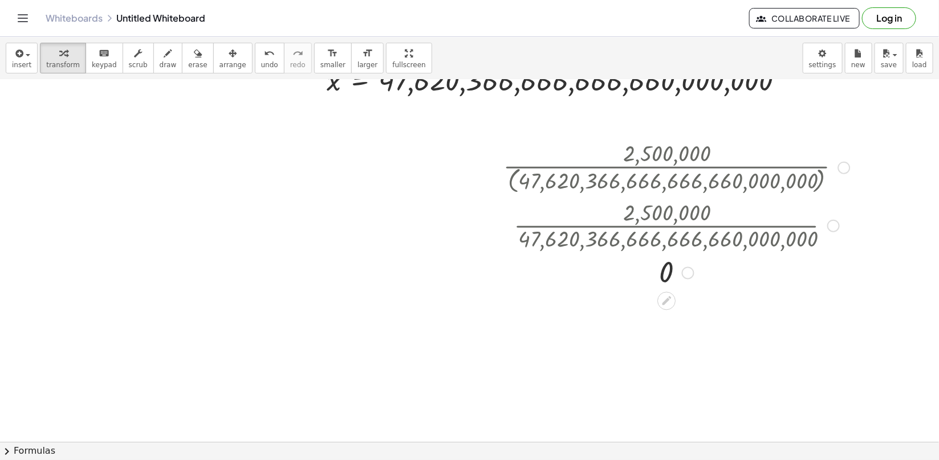
click at [664, 226] on div at bounding box center [677, 225] width 358 height 57
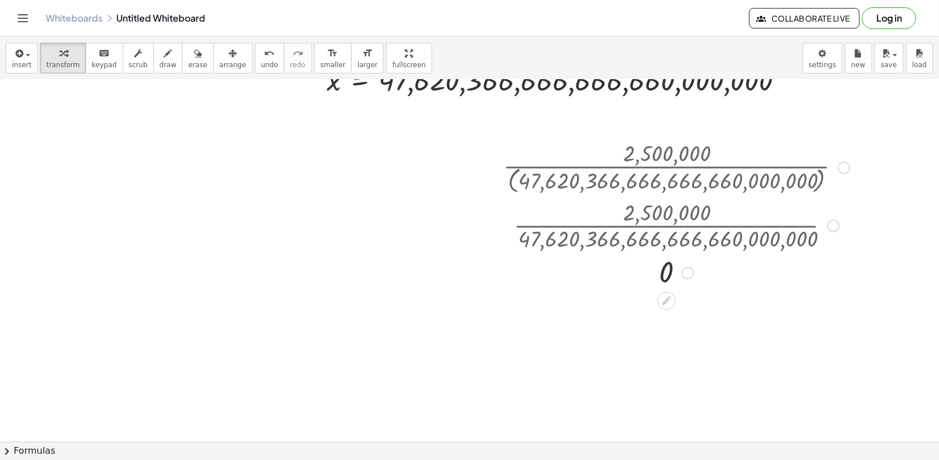
click at [664, 226] on div at bounding box center [677, 225] width 358 height 57
click at [831, 226] on div at bounding box center [833, 226] width 13 height 13
click at [859, 215] on li "Go back to this line" at bounding box center [902, 209] width 97 height 17
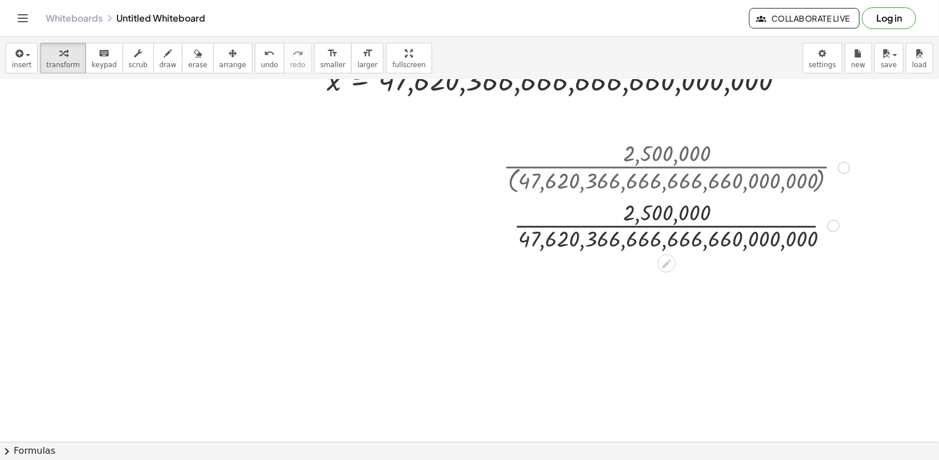
click at [703, 226] on div at bounding box center [677, 225] width 358 height 57
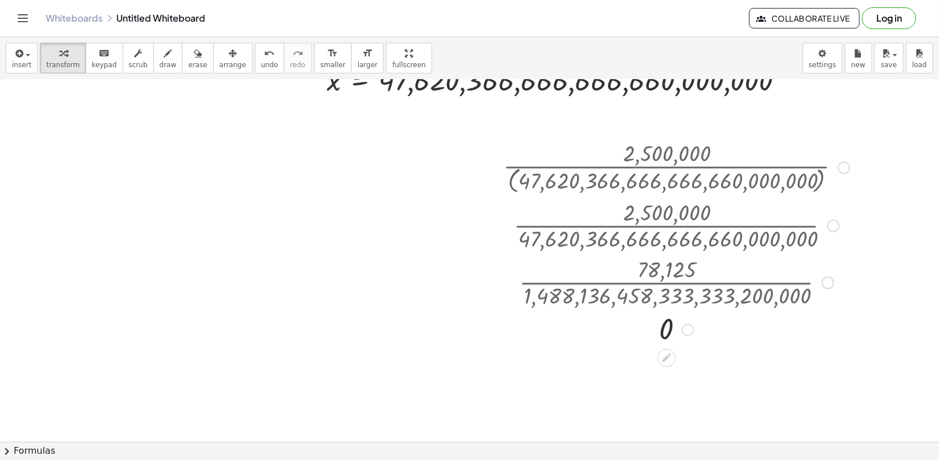
drag, startPoint x: 679, startPoint y: 295, endPoint x: 667, endPoint y: 274, distance: 24.0
click at [667, 274] on div at bounding box center [677, 282] width 358 height 57
click at [832, 233] on div at bounding box center [677, 225] width 340 height 57
click at [830, 225] on div at bounding box center [833, 226] width 13 height 13
click at [858, 212] on span "Go back to this line" at bounding box center [891, 208] width 68 height 9
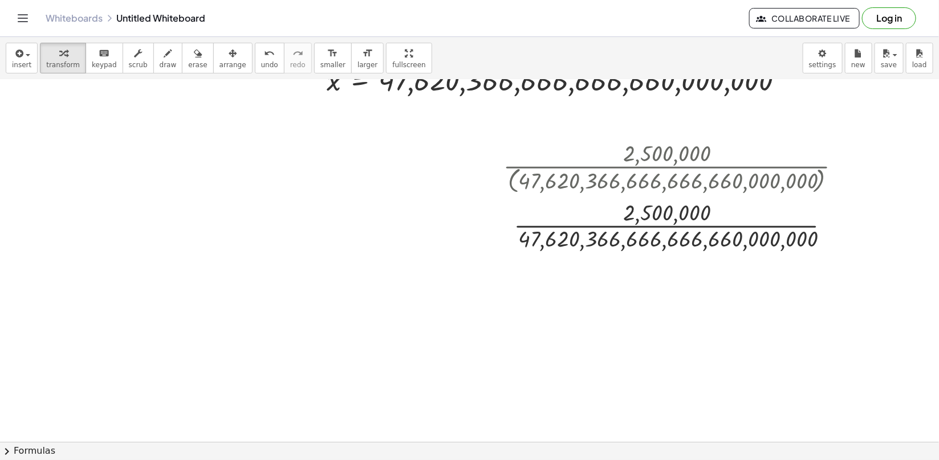
click at [351, 300] on div at bounding box center [728, 149] width 1511 height 799
click at [389, 312] on div at bounding box center [728, 149] width 1511 height 799
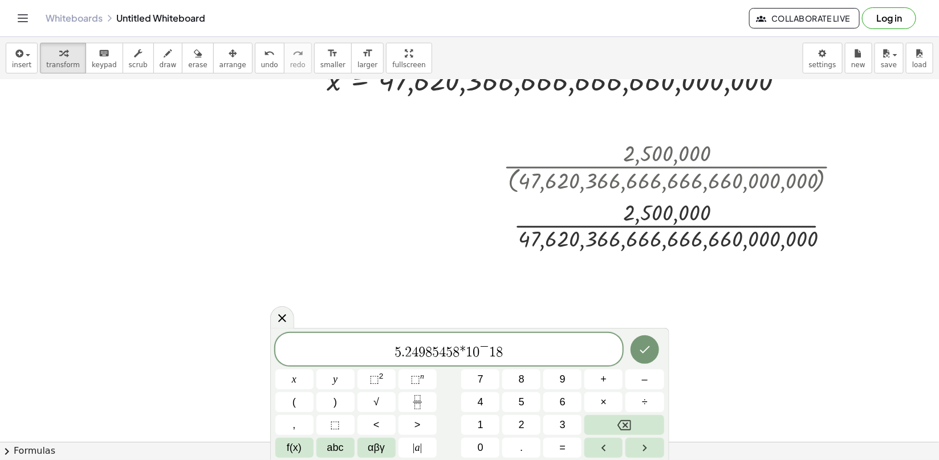
click at [489, 348] on span "5 . 2 4 9 8 5 4 5 8 * 1 0 − 1 8 ​" at bounding box center [449, 350] width 348 height 21
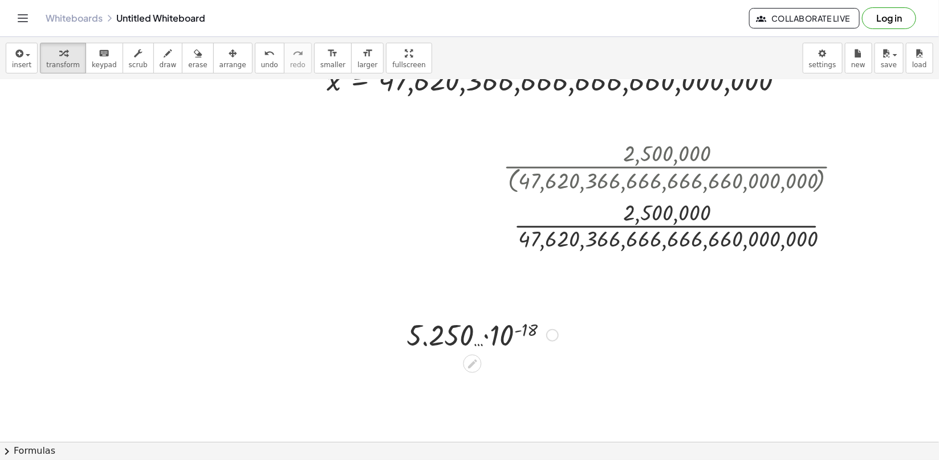
click at [483, 337] on div at bounding box center [482, 334] width 163 height 39
click at [458, 339] on div at bounding box center [482, 334] width 163 height 39
click at [489, 341] on div at bounding box center [482, 334] width 163 height 39
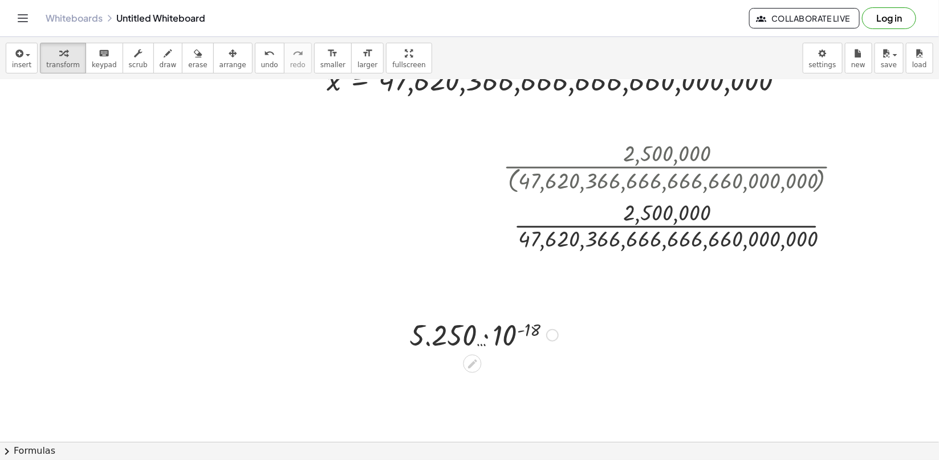
click at [489, 341] on div at bounding box center [482, 334] width 163 height 39
click at [519, 336] on div at bounding box center [482, 334] width 163 height 39
click at [519, 336] on div at bounding box center [481, 334] width 129 height 39
click at [519, 336] on div at bounding box center [482, 334] width 163 height 39
click at [519, 336] on div at bounding box center [482, 335] width 163 height 38
